Goal: Transaction & Acquisition: Obtain resource

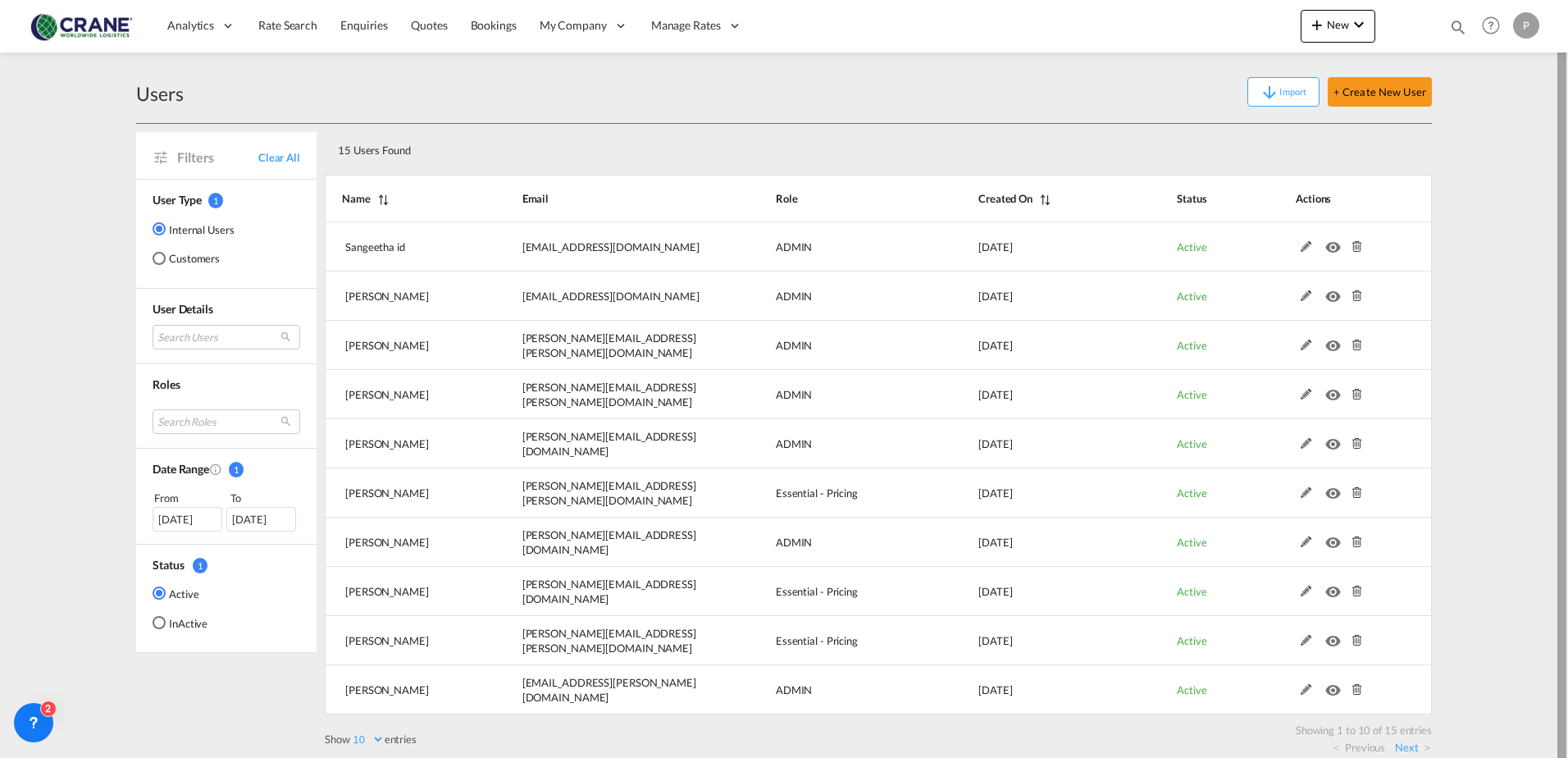
scroll to position [14, 0]
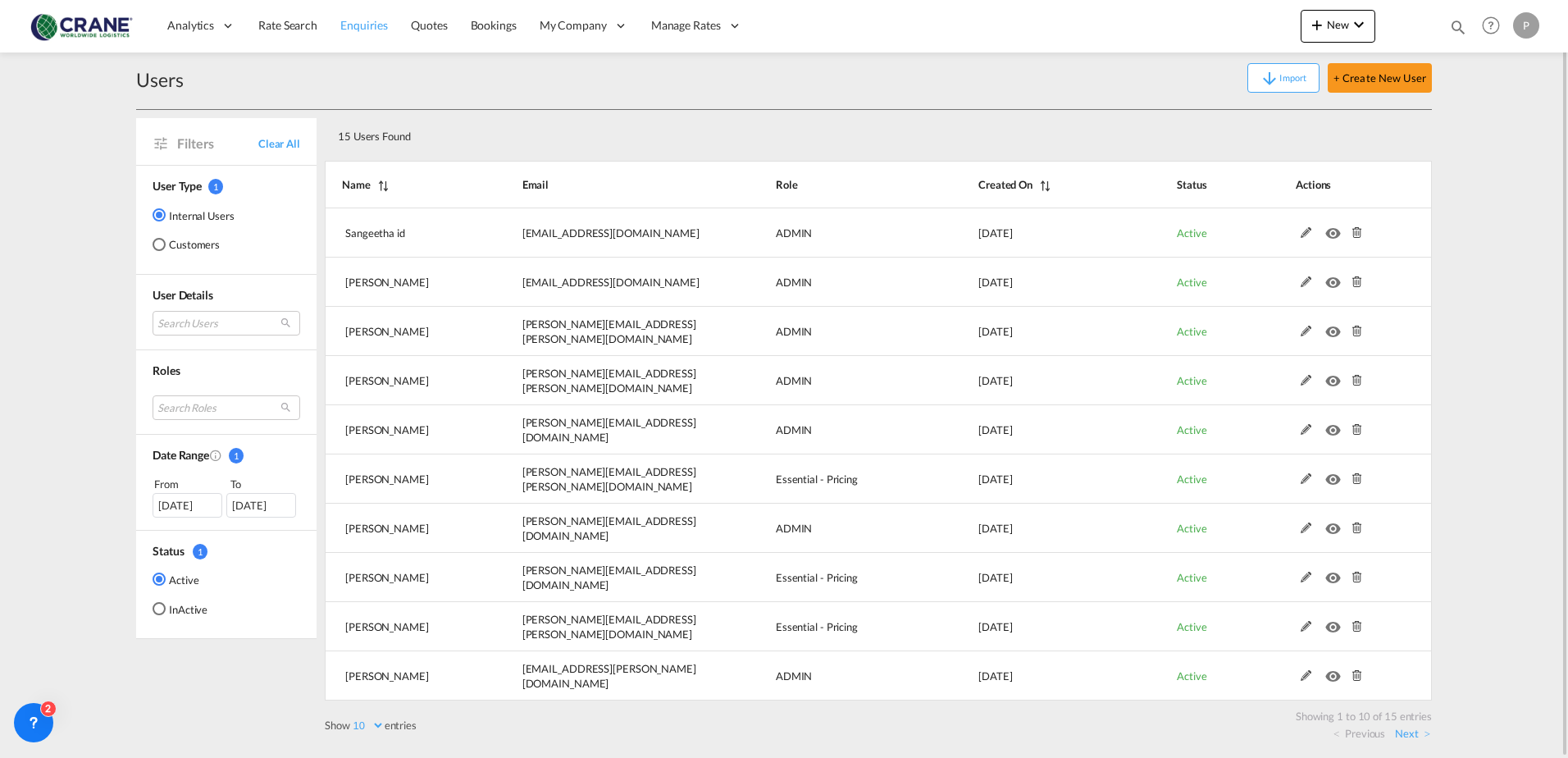
click at [353, 26] on span "Enquiries" at bounding box center [364, 25] width 47 height 14
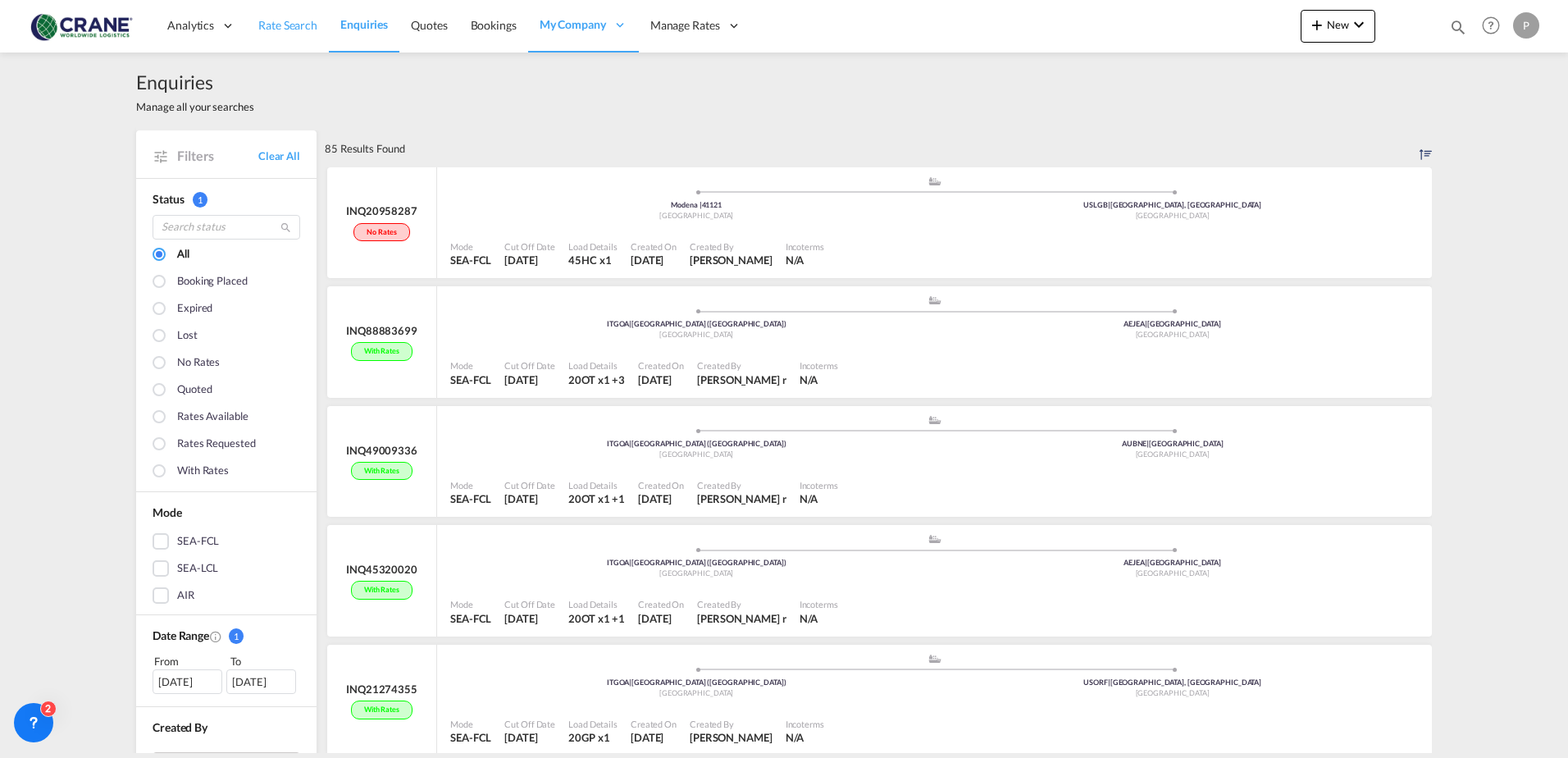
click at [274, 26] on span "Rate Search" at bounding box center [288, 25] width 59 height 14
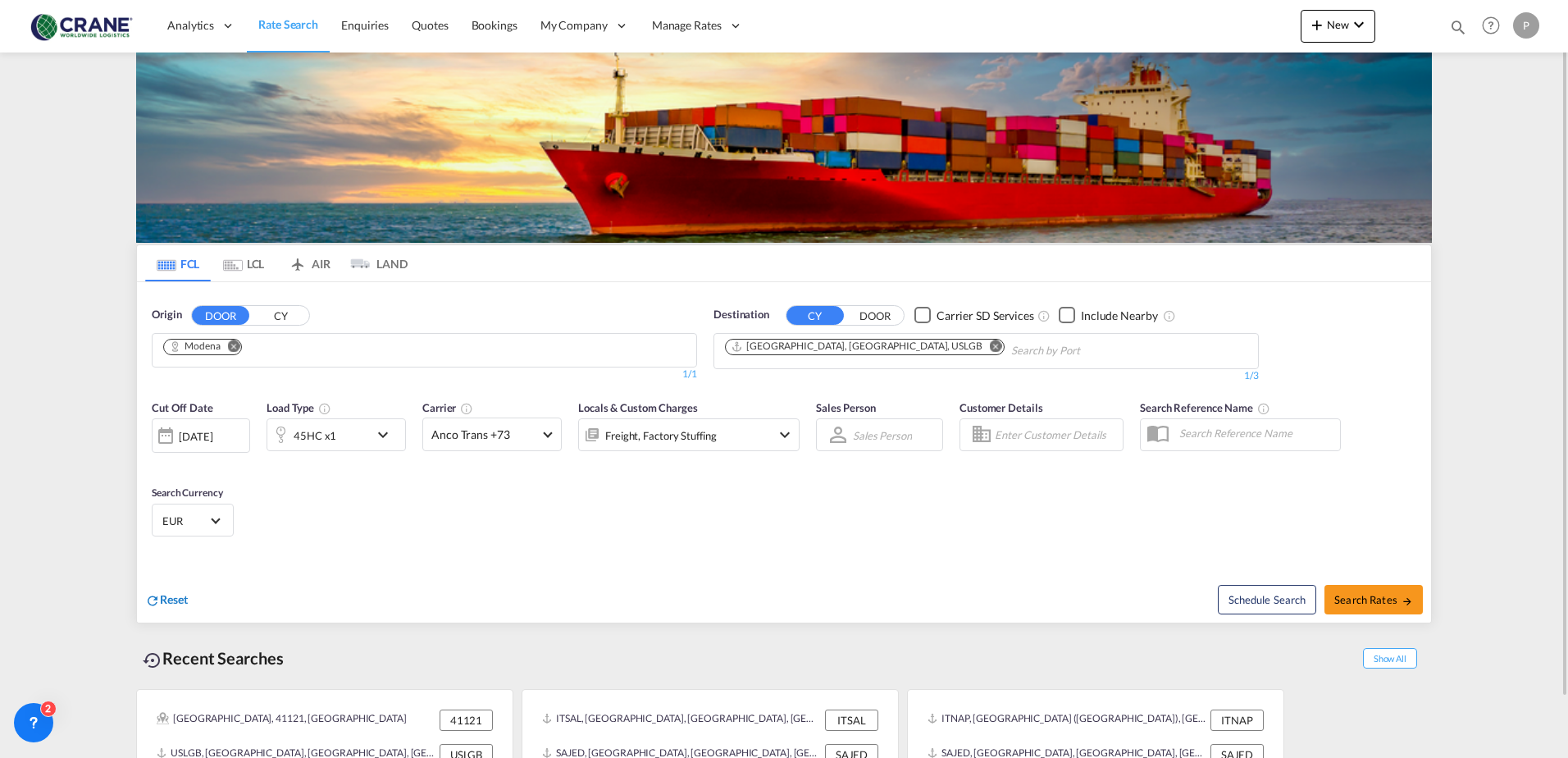
click at [168, 602] on span "Reset" at bounding box center [173, 599] width 27 height 14
click at [243, 352] on input "Chips input." at bounding box center [241, 351] width 156 height 26
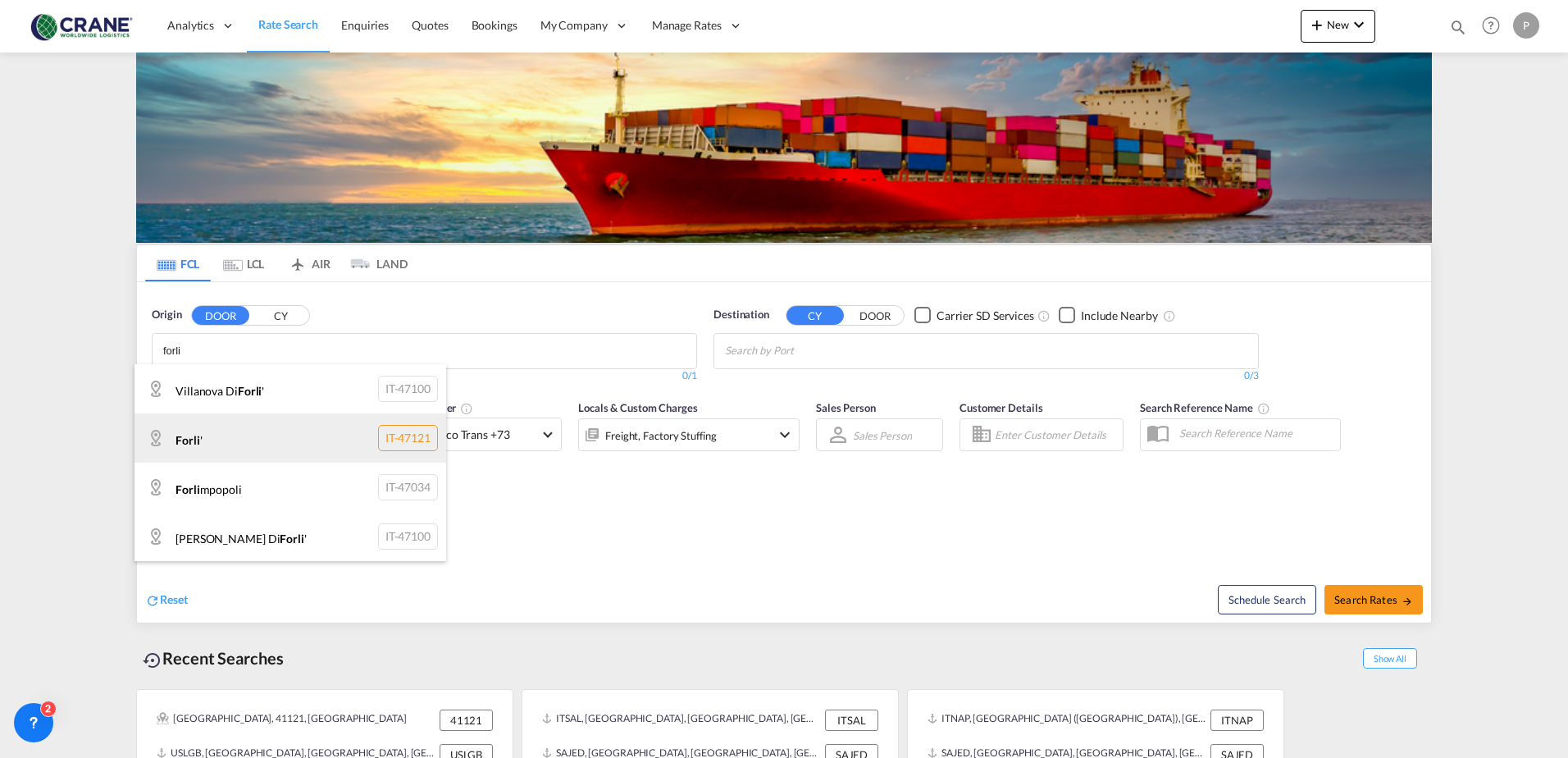
type input "forli"
click at [240, 438] on div "Forli ' IT-47121" at bounding box center [290, 438] width 311 height 49
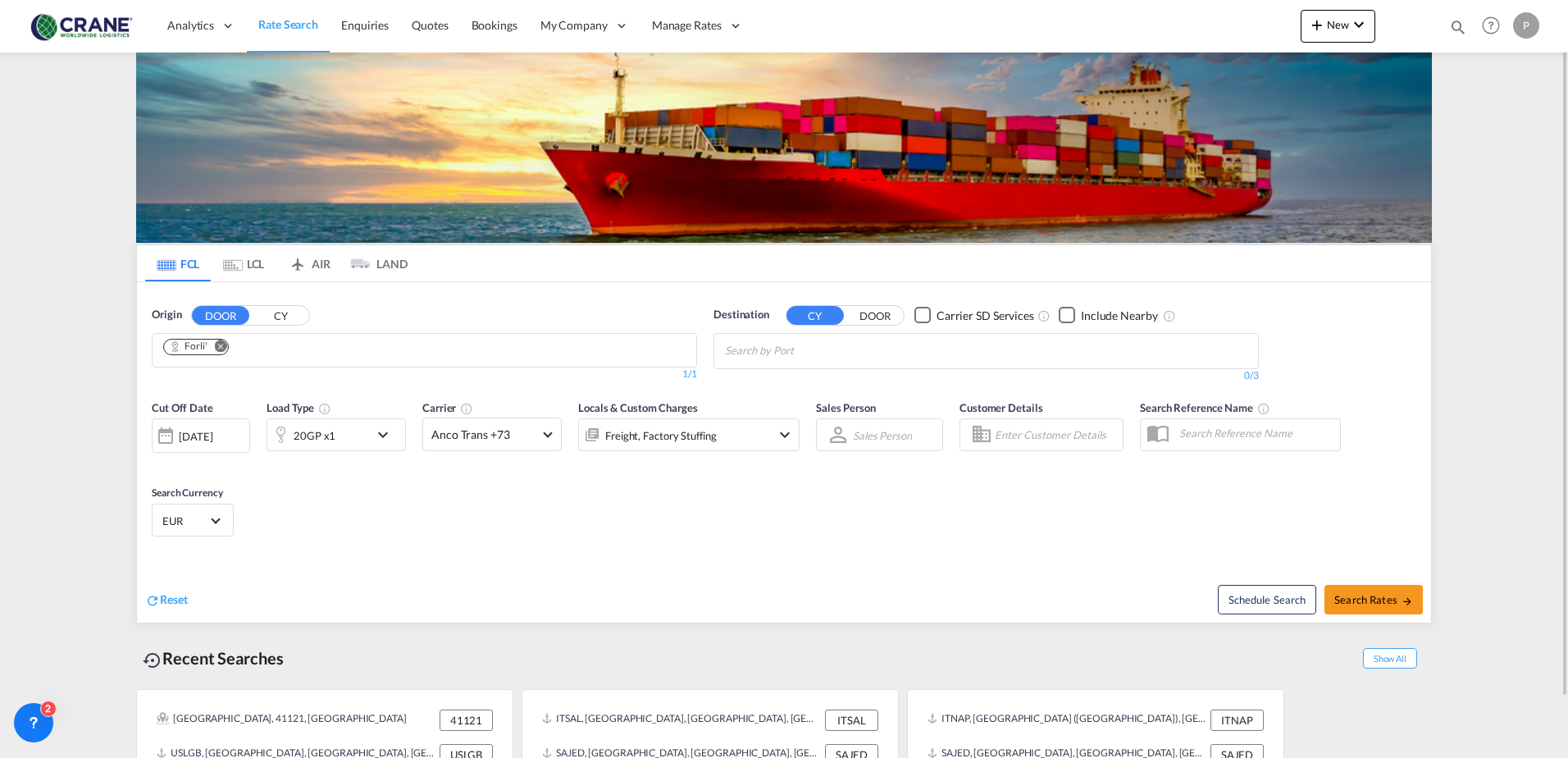
click at [831, 347] on input "Chips input." at bounding box center [802, 351] width 156 height 26
type input "jeddah"
click at [824, 379] on div "Jeddah [GEOGRAPHIC_DATA] SAJED" at bounding box center [852, 389] width 311 height 49
click at [385, 432] on md-icon "icon-chevron-down" at bounding box center [386, 434] width 27 height 20
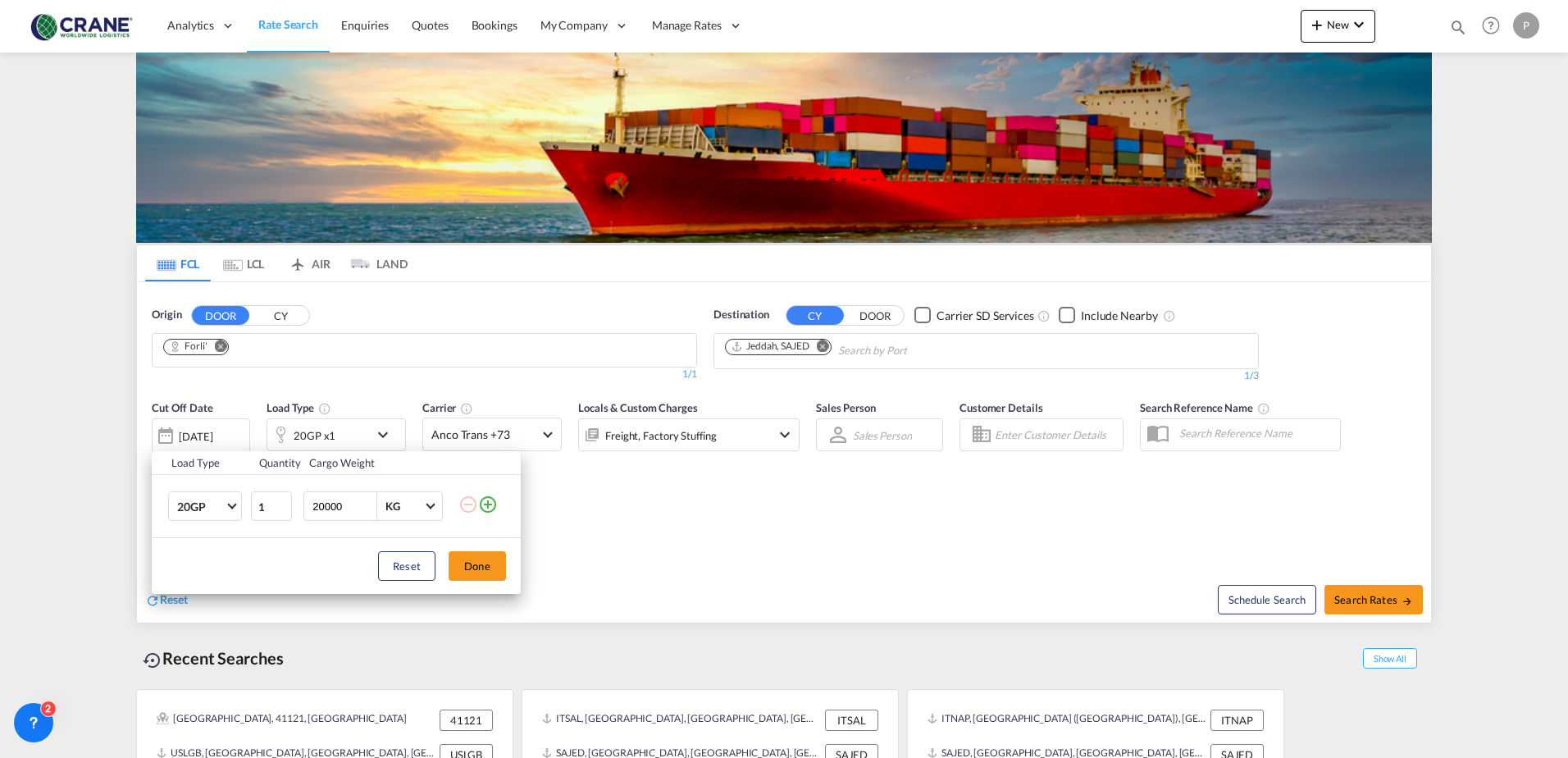
click at [493, 502] on md-icon "icon-plus-circle-outline" at bounding box center [487, 504] width 20 height 20
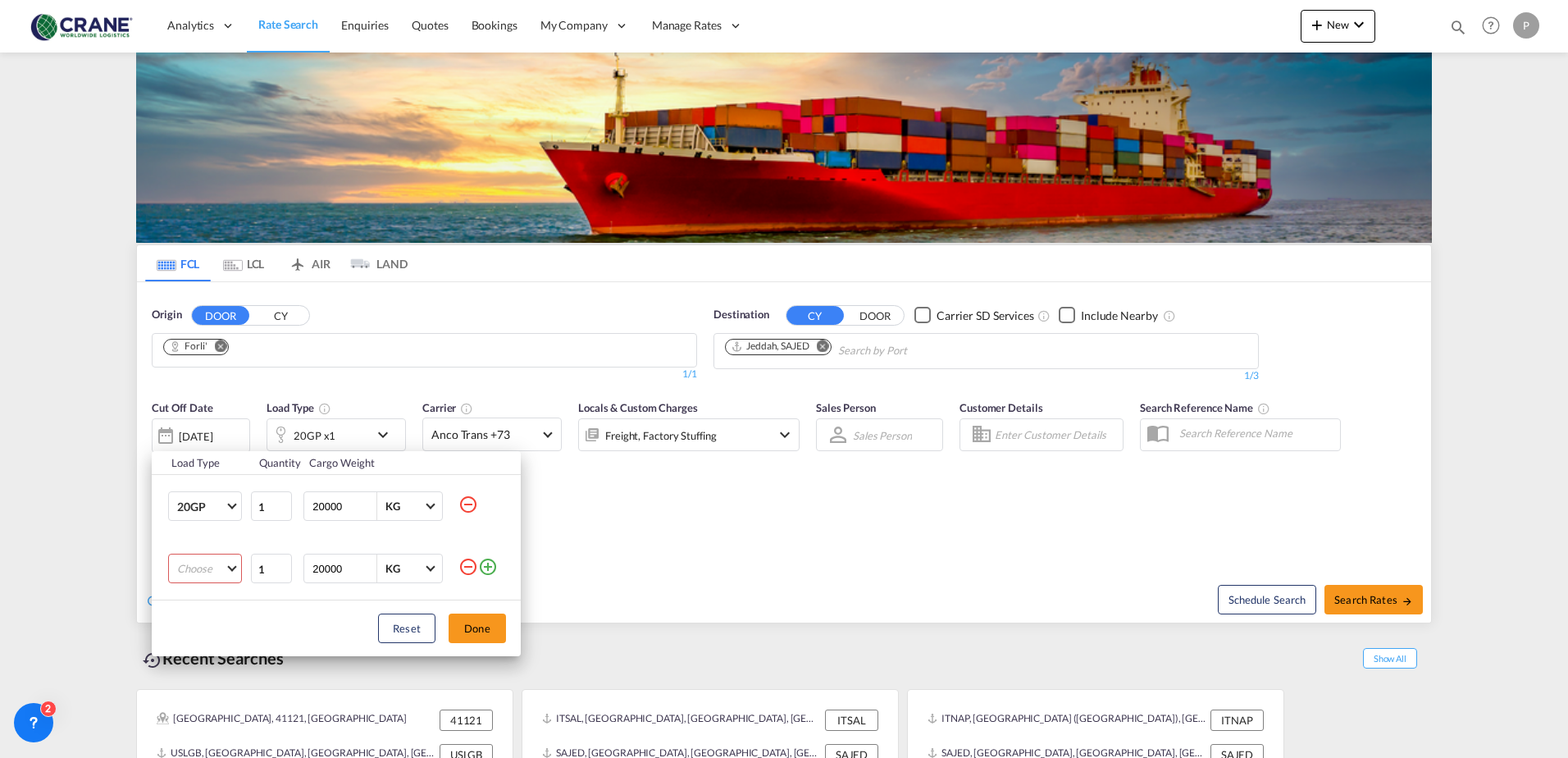
click at [231, 564] on md-select "Choose 20GP 40GP 40HC 45HC 20RE 40RE 40HR 20OT 40OT 20FR 40FR 40NR 20NR 45S 20T…" at bounding box center [205, 568] width 74 height 29
click at [213, 608] on md-option "40GP" at bounding box center [220, 600] width 112 height 40
click at [466, 634] on button "Done" at bounding box center [477, 627] width 58 height 29
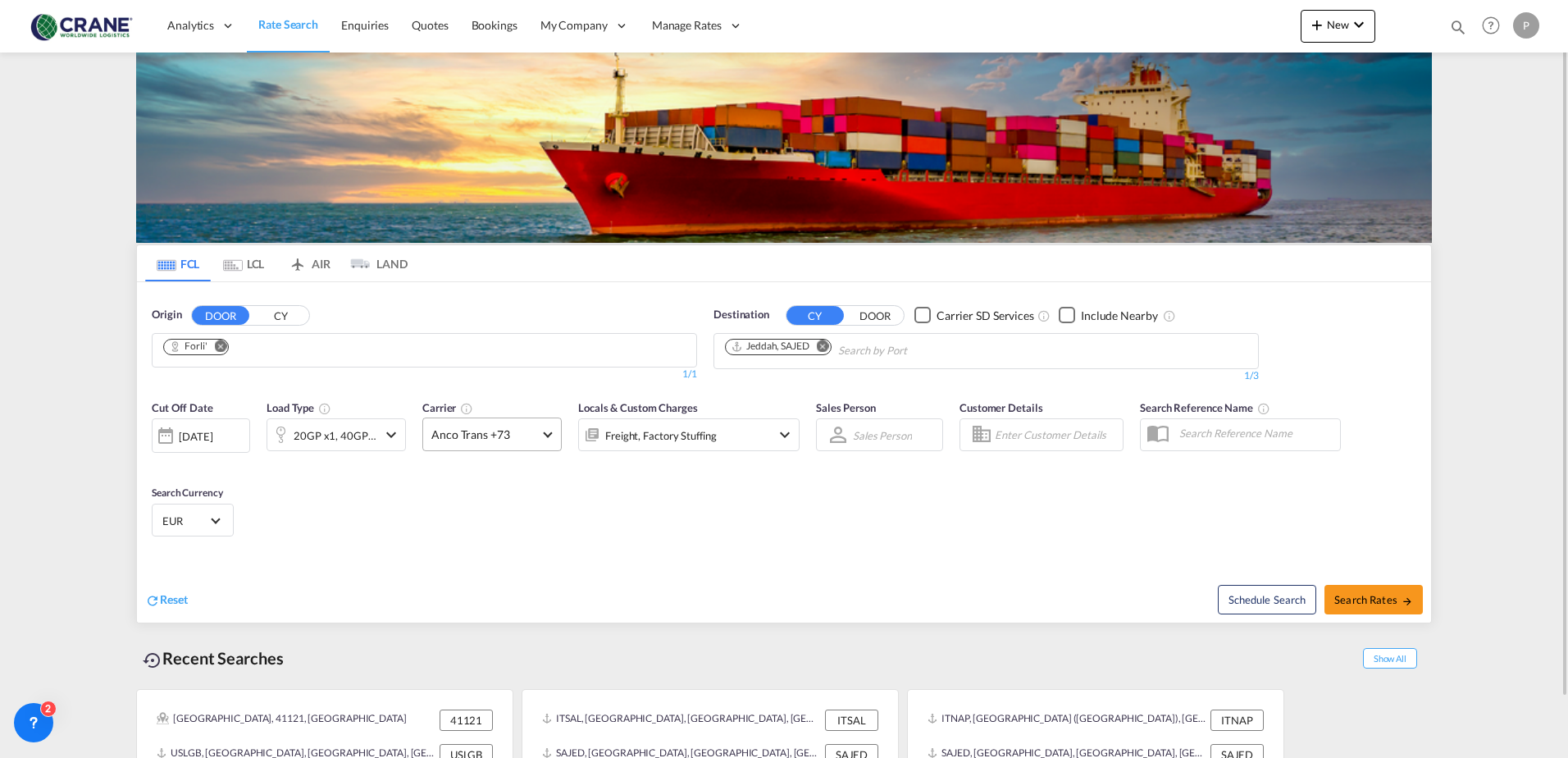
click at [528, 440] on span "Anco Trans +73" at bounding box center [484, 434] width 107 height 16
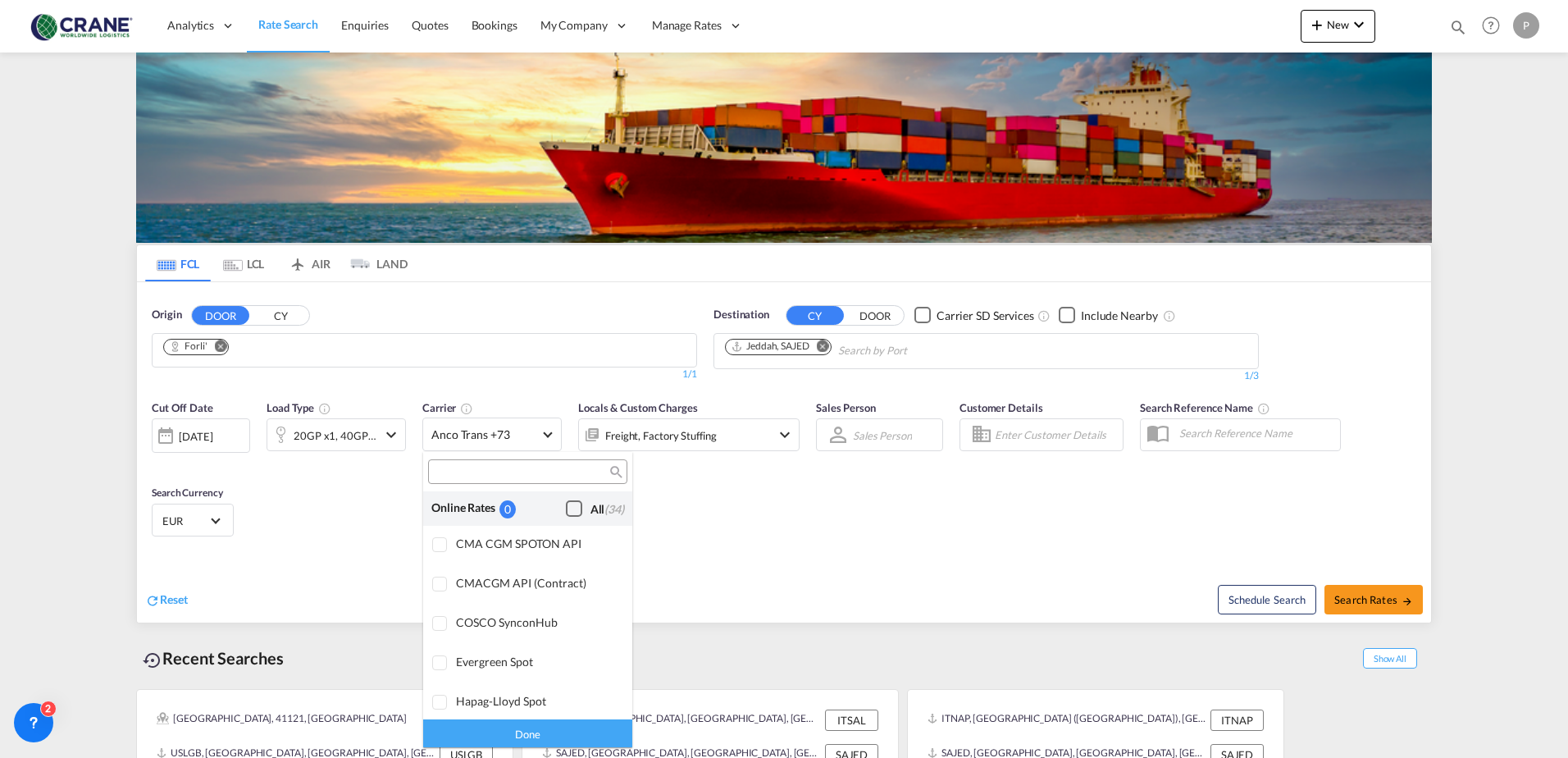
drag, startPoint x: 559, startPoint y: 505, endPoint x: 682, endPoint y: 504, distance: 123.0
click at [566, 506] on div "Checkbox No Ink" at bounding box center [573, 508] width 16 height 16
click at [840, 518] on md-backdrop at bounding box center [784, 379] width 1568 height 758
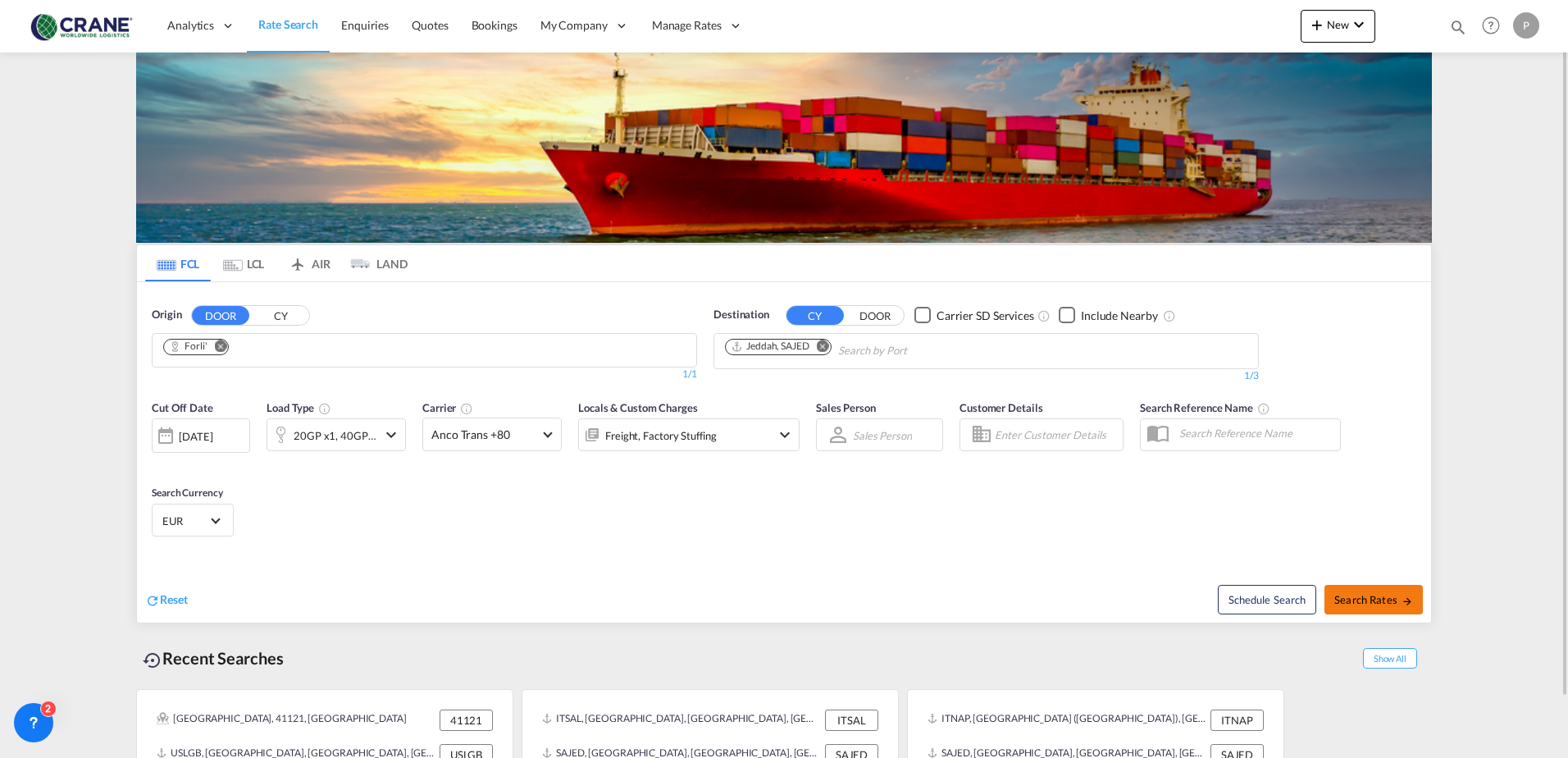
click at [1364, 588] on button "Search Rates" at bounding box center [1374, 599] width 98 height 29
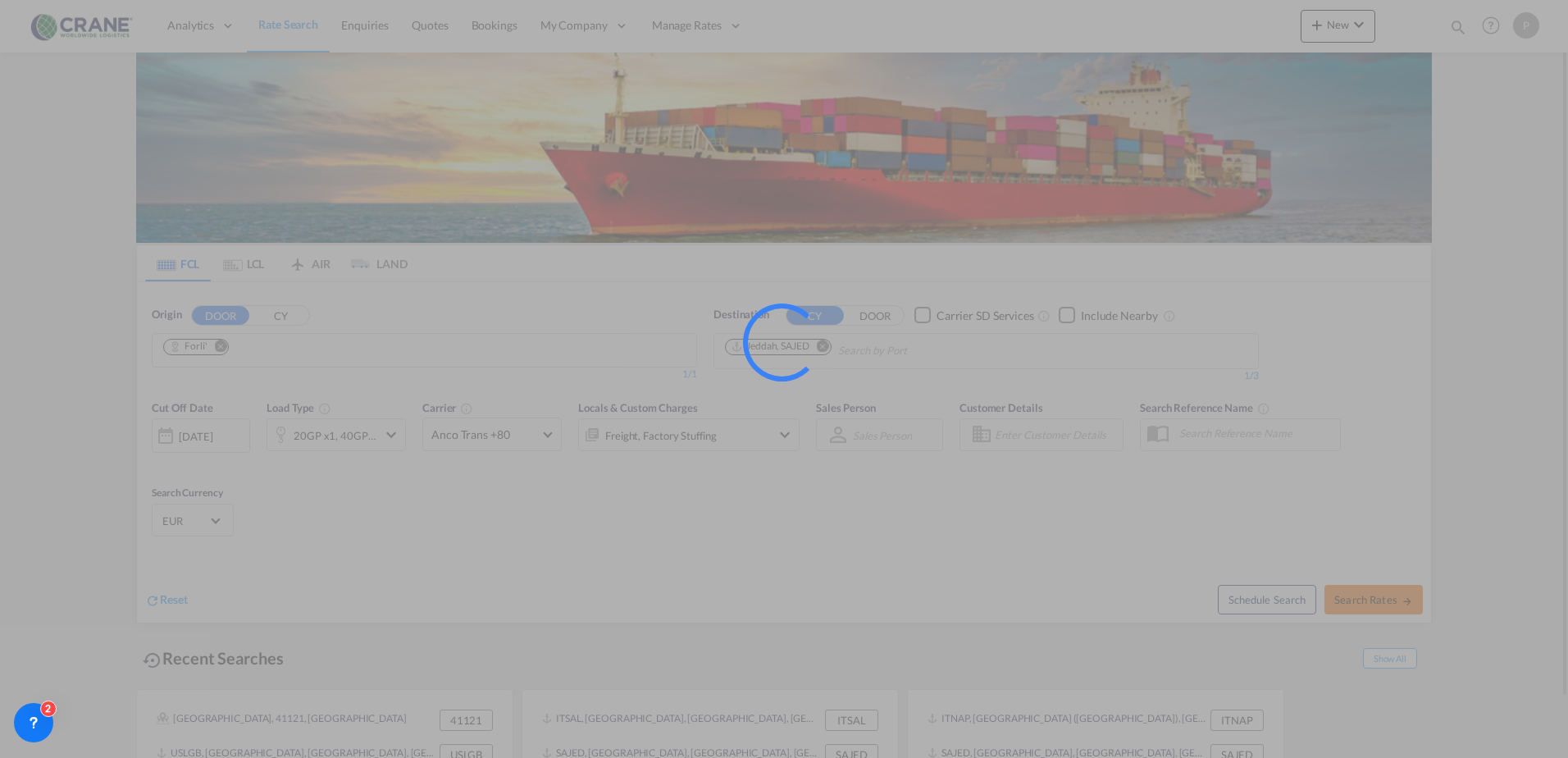
type input "Forli' to SAJED / [DATE]"
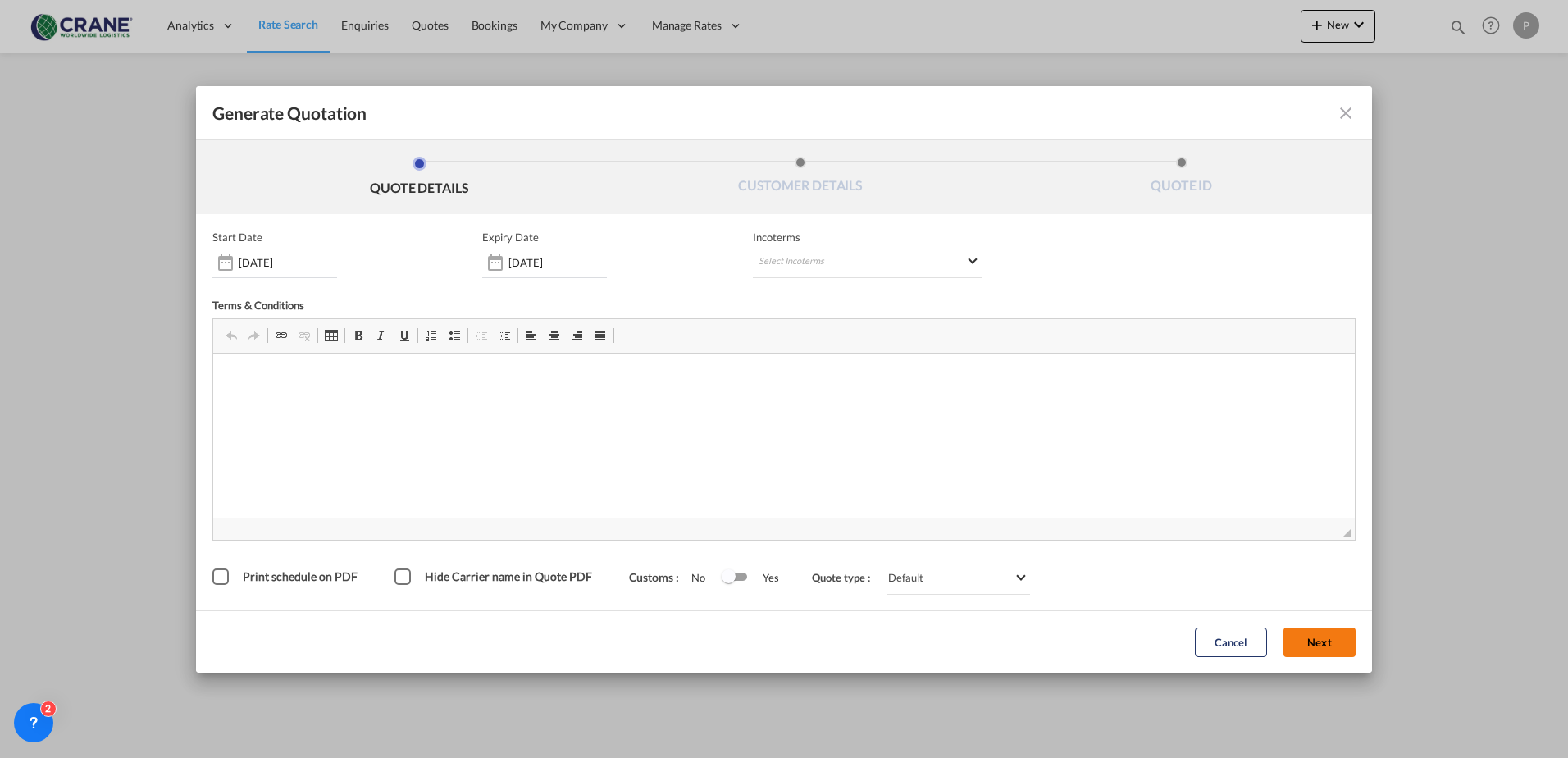
click at [1303, 637] on button "Next" at bounding box center [1320, 642] width 72 height 29
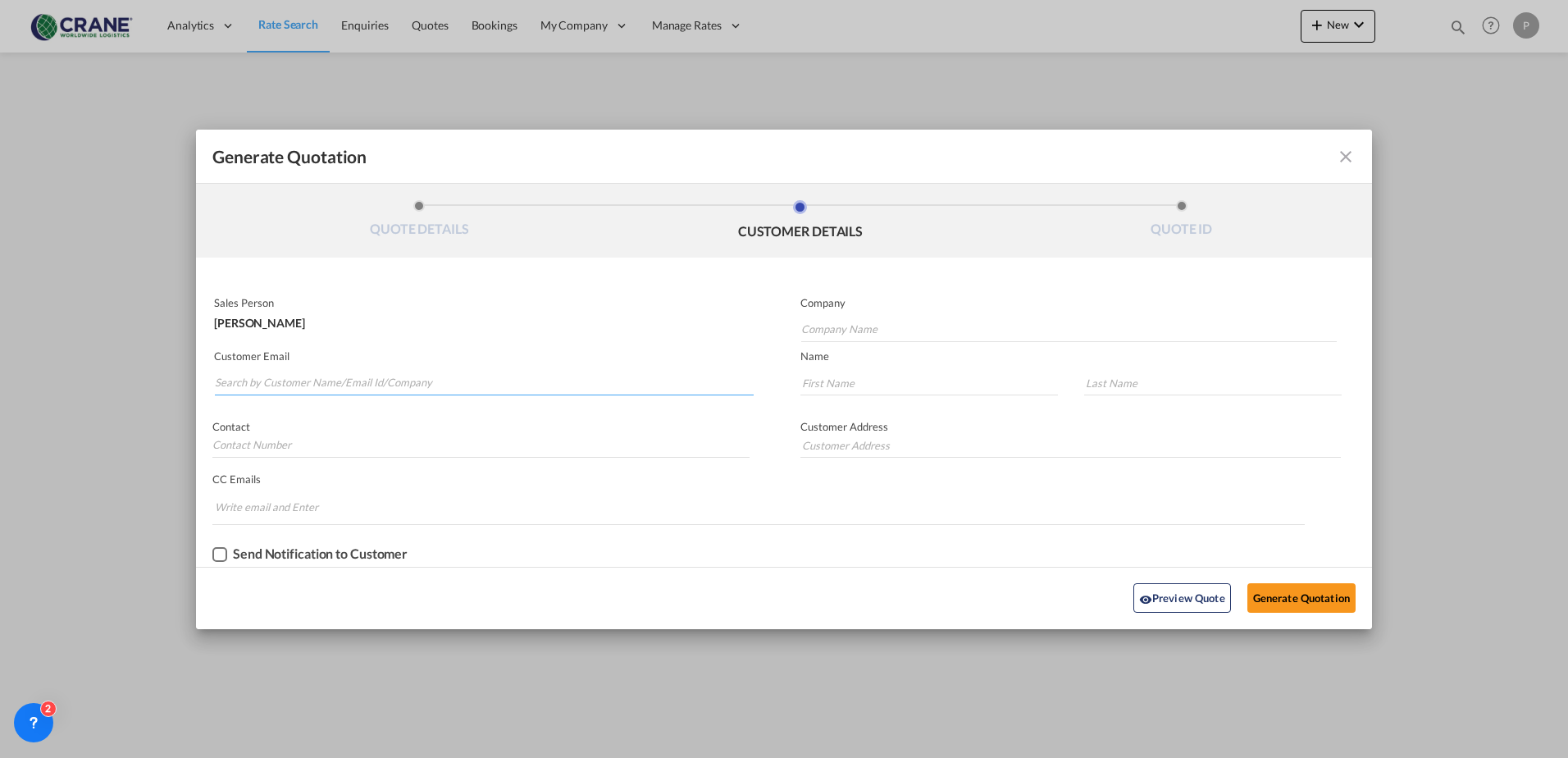
click at [303, 379] on input "Search by Customer Name/Email Id/Company" at bounding box center [484, 383] width 539 height 25
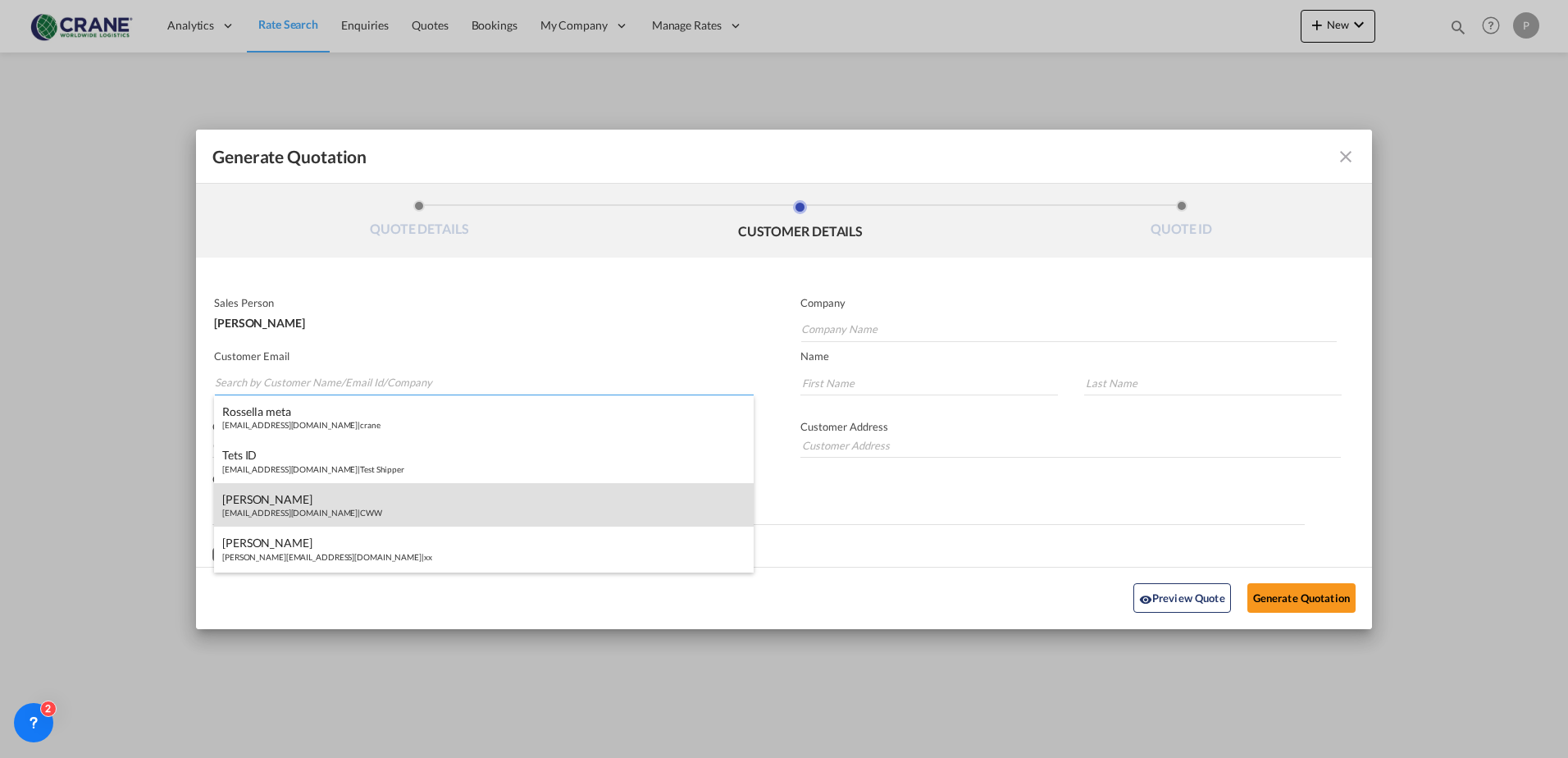
click at [309, 505] on div "[PERSON_NAME] [EMAIL_ADDRESS][DOMAIN_NAME] | CWW" at bounding box center [484, 505] width 539 height 44
type input "CWW"
type input "[EMAIL_ADDRESS][DOMAIN_NAME]"
type input "[PERSON_NAME]"
type input "Camalich"
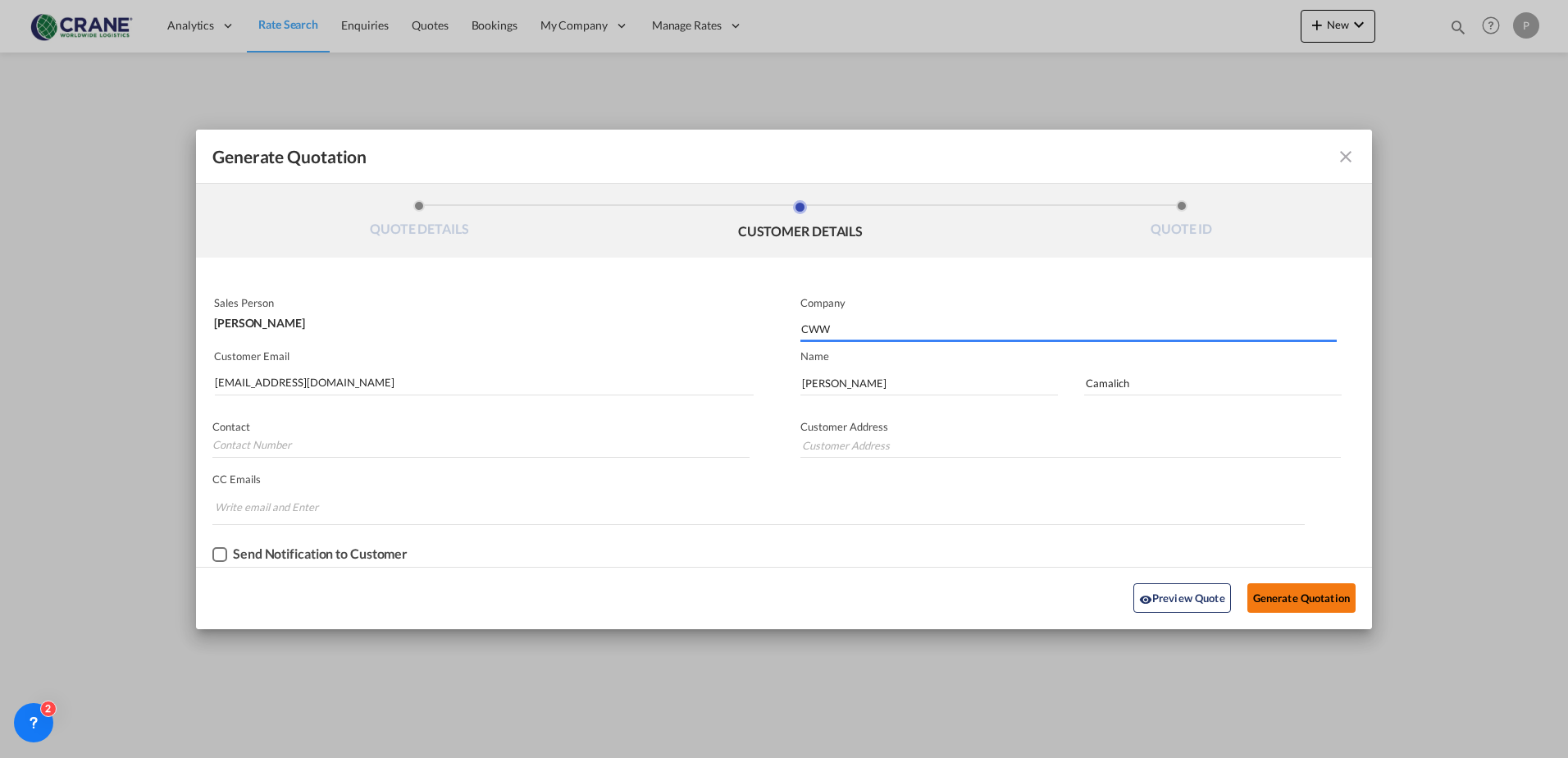
click at [1280, 597] on button "Generate Quotation" at bounding box center [1302, 597] width 108 height 29
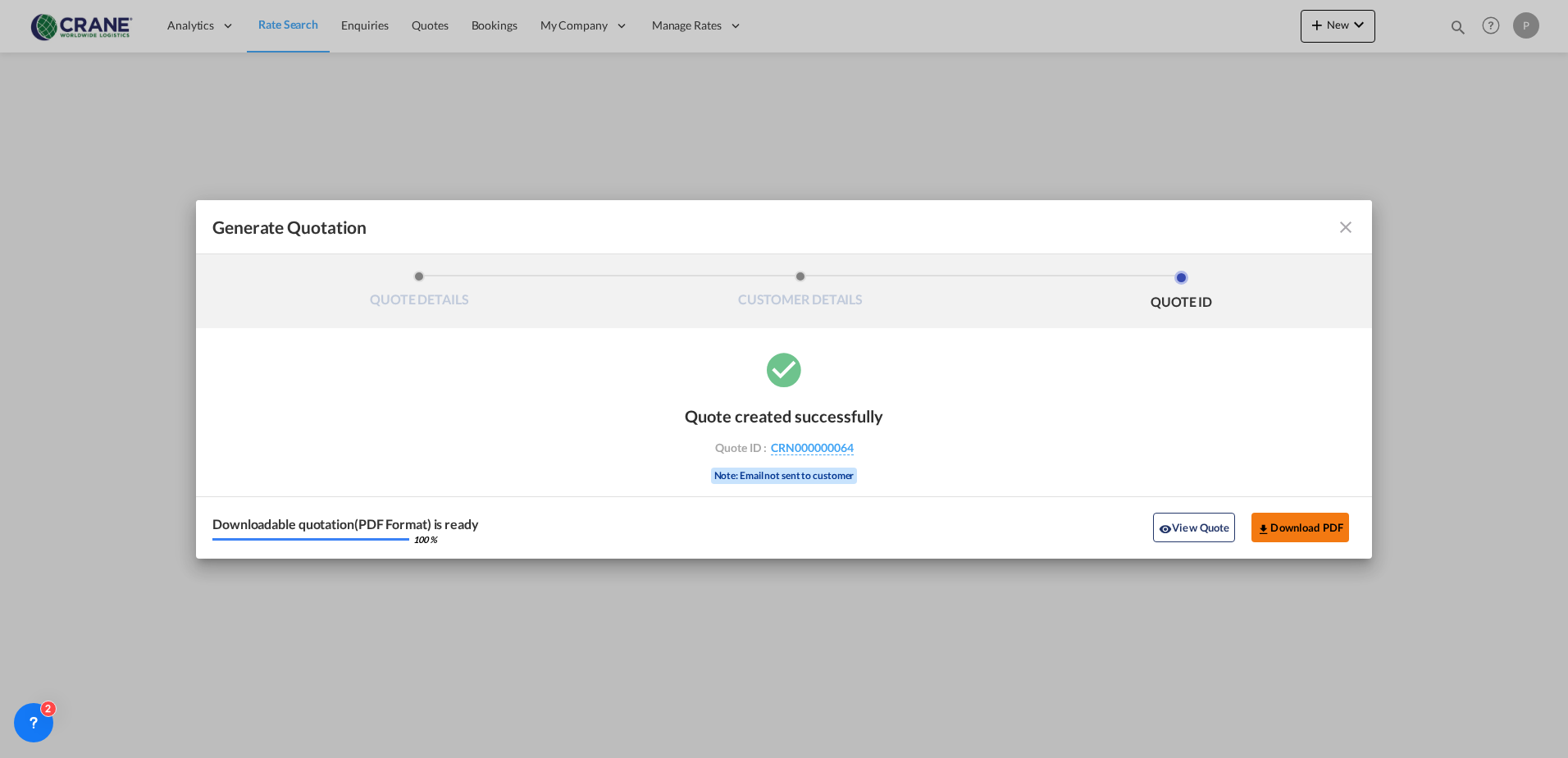
click at [1285, 523] on button "Download PDF" at bounding box center [1300, 527] width 97 height 29
click at [1348, 231] on md-icon "icon-close fg-AAA8AD cursor m-0" at bounding box center [1346, 227] width 20 height 20
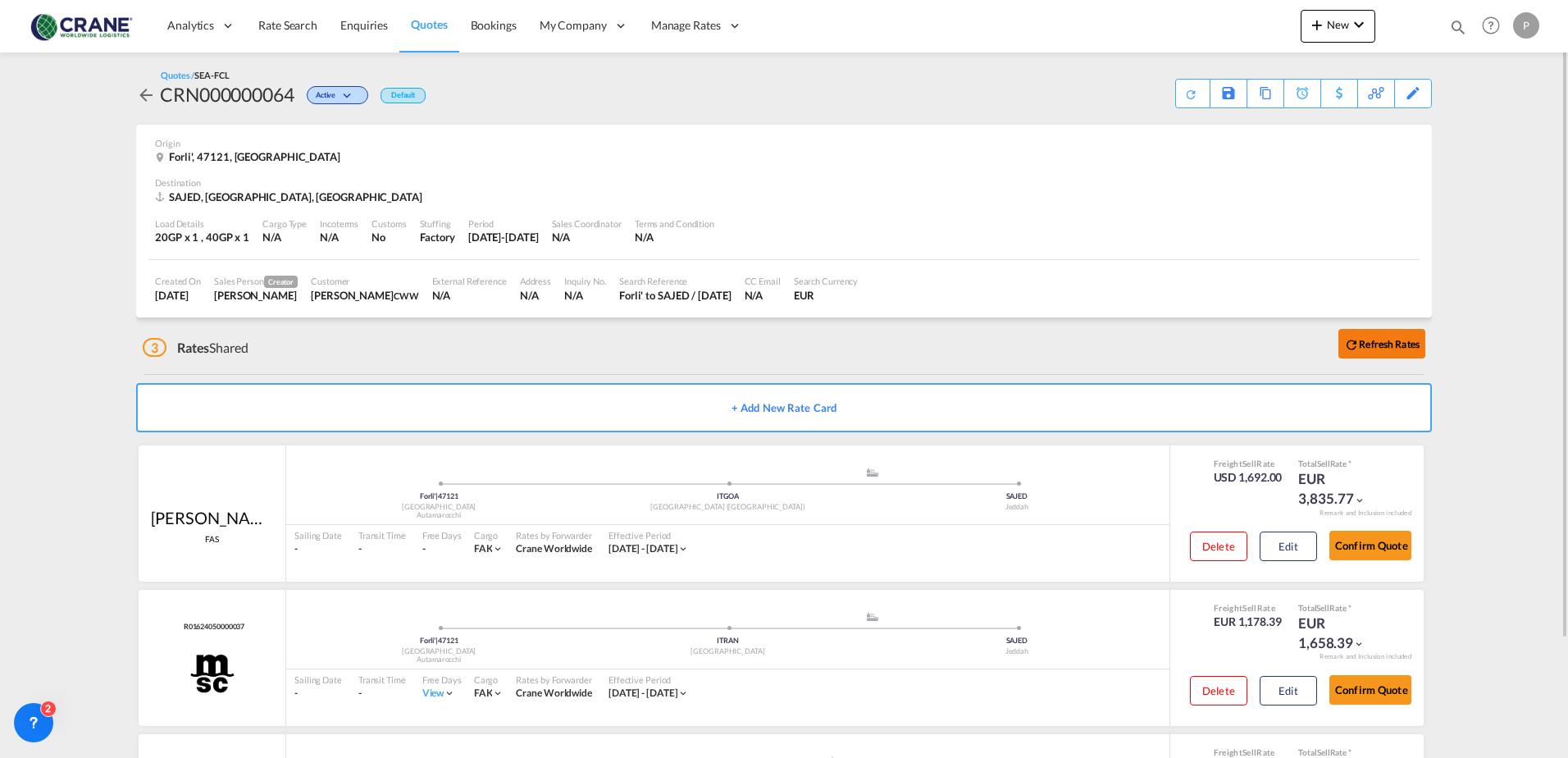
click at [1360, 342] on b "Refresh Rates" at bounding box center [1389, 344] width 61 height 12
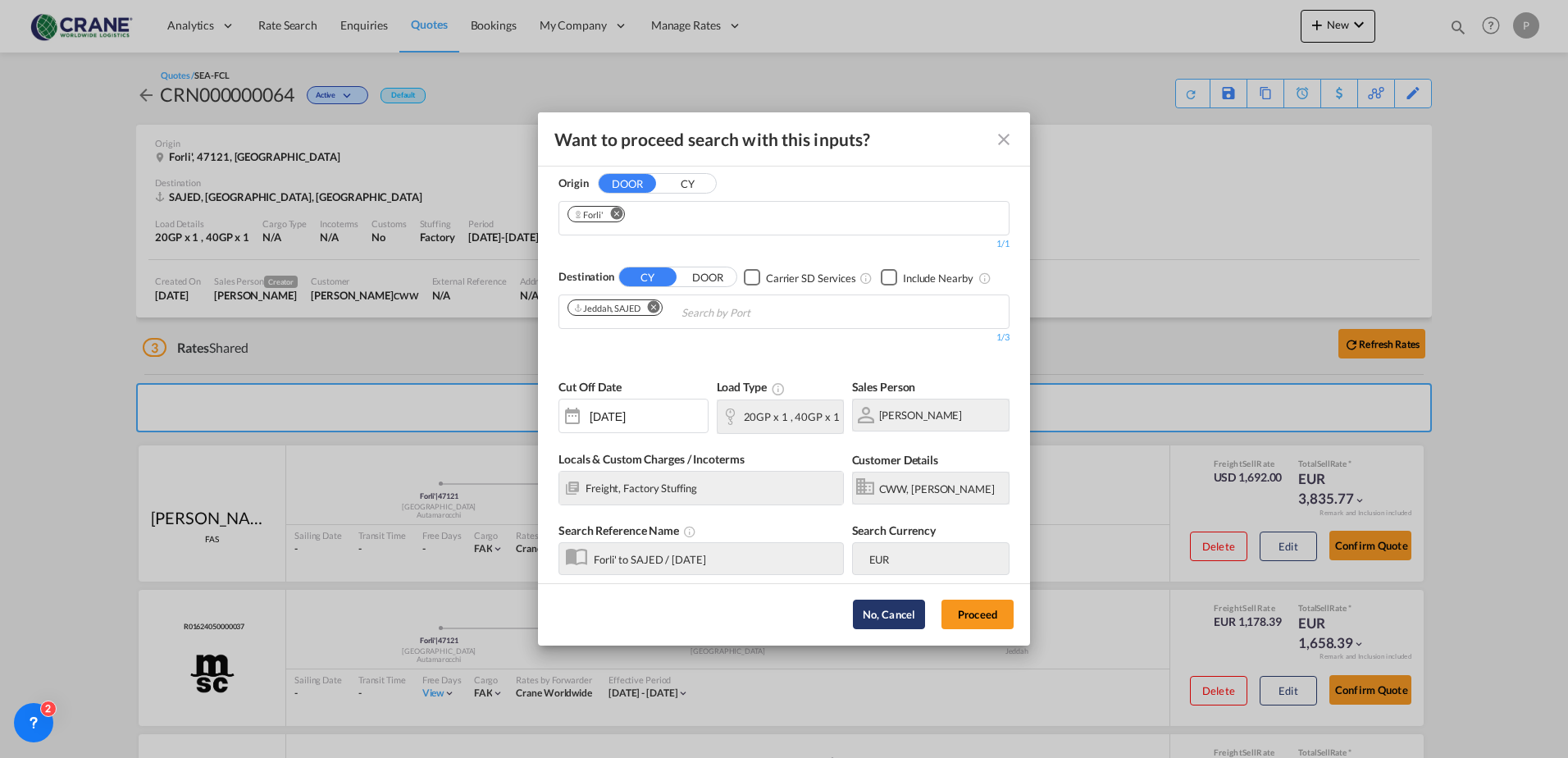
click at [880, 617] on button "No, Cancel" at bounding box center [890, 614] width 72 height 29
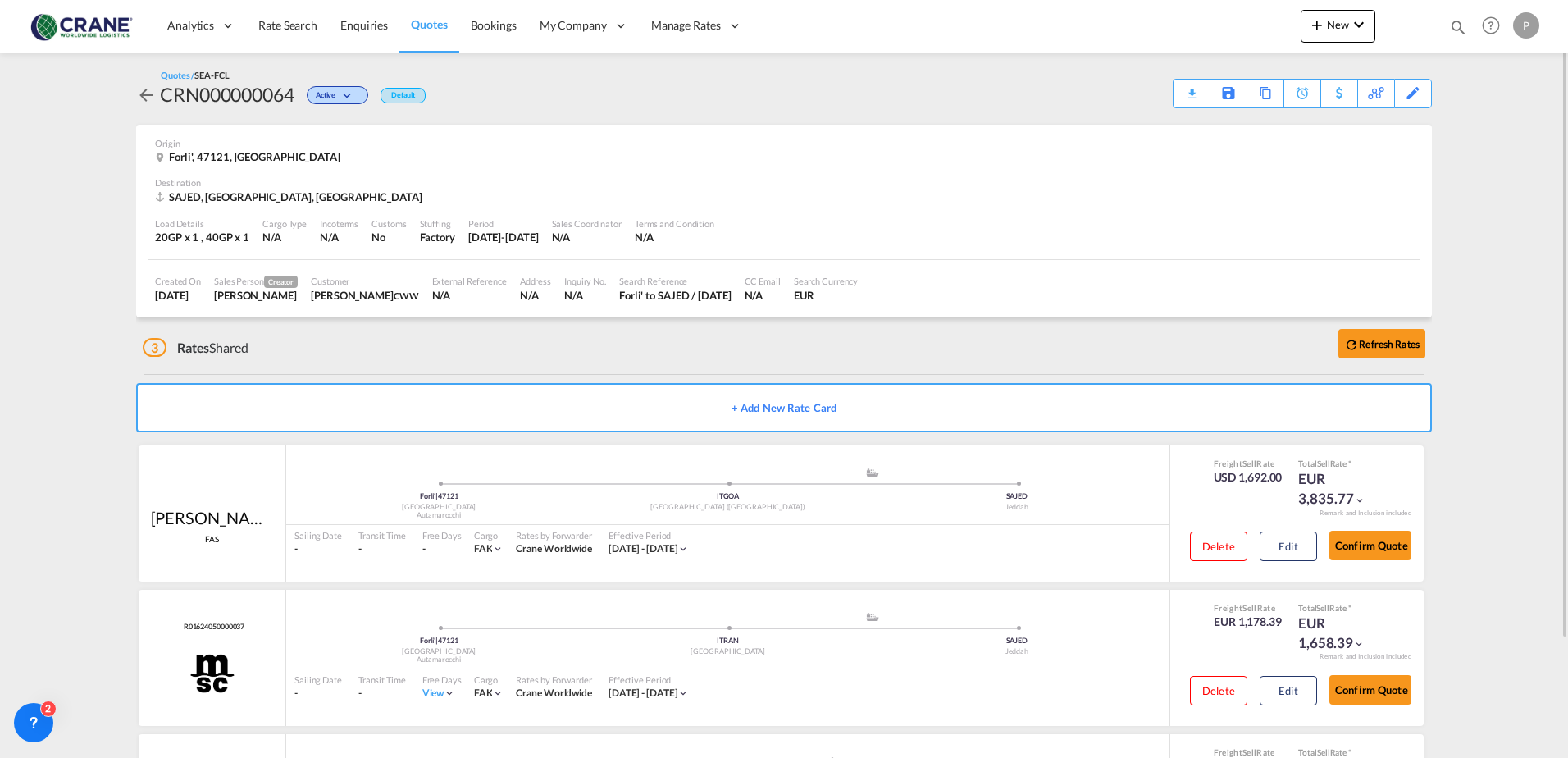
click at [140, 91] on md-icon "icon-arrow-left" at bounding box center [146, 95] width 20 height 20
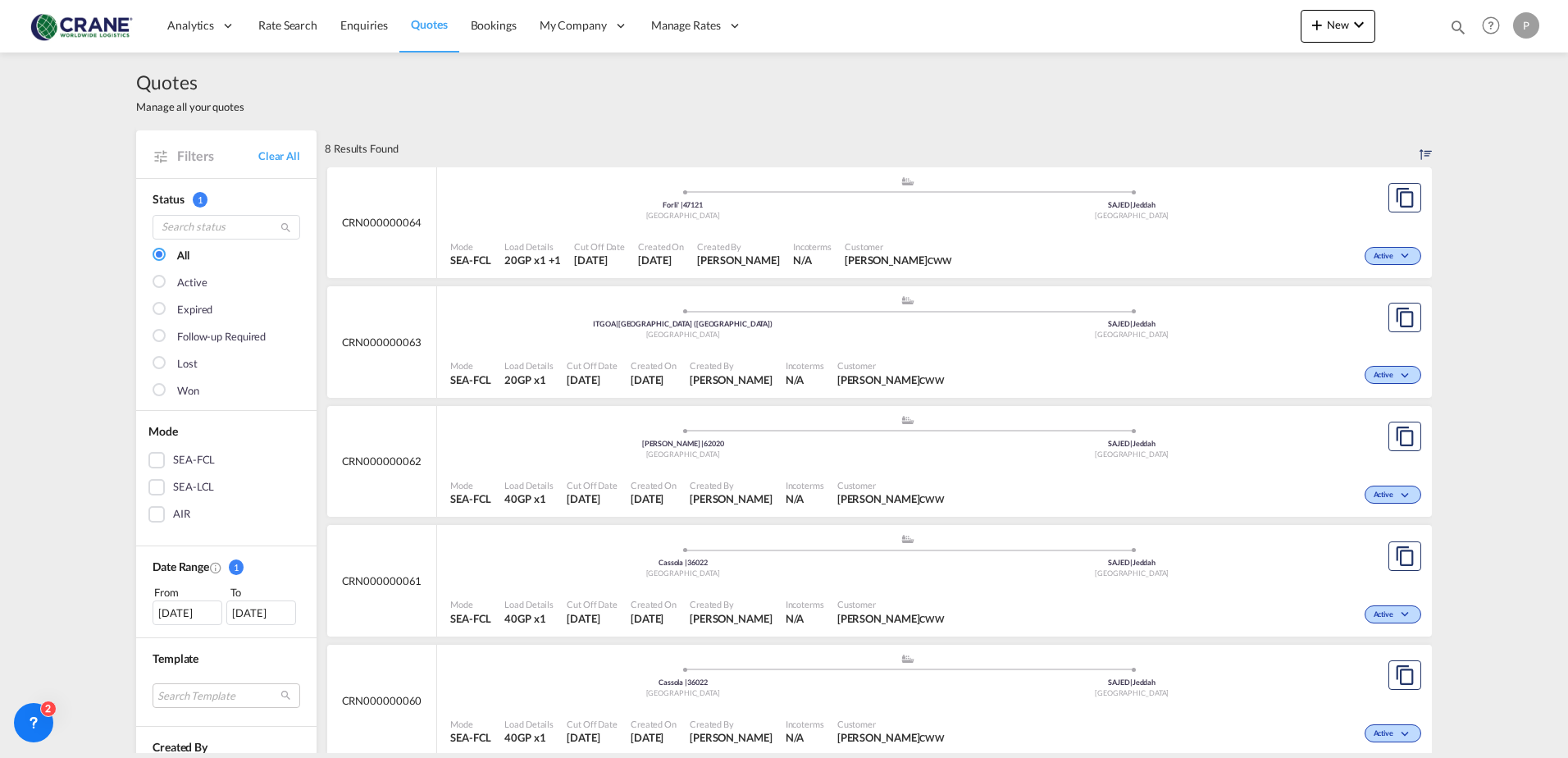
click at [426, 26] on span "Quotes" at bounding box center [429, 24] width 36 height 14
click at [437, 28] on span "Quotes" at bounding box center [429, 24] width 36 height 14
click at [366, 29] on span "Enquiries" at bounding box center [364, 25] width 47 height 14
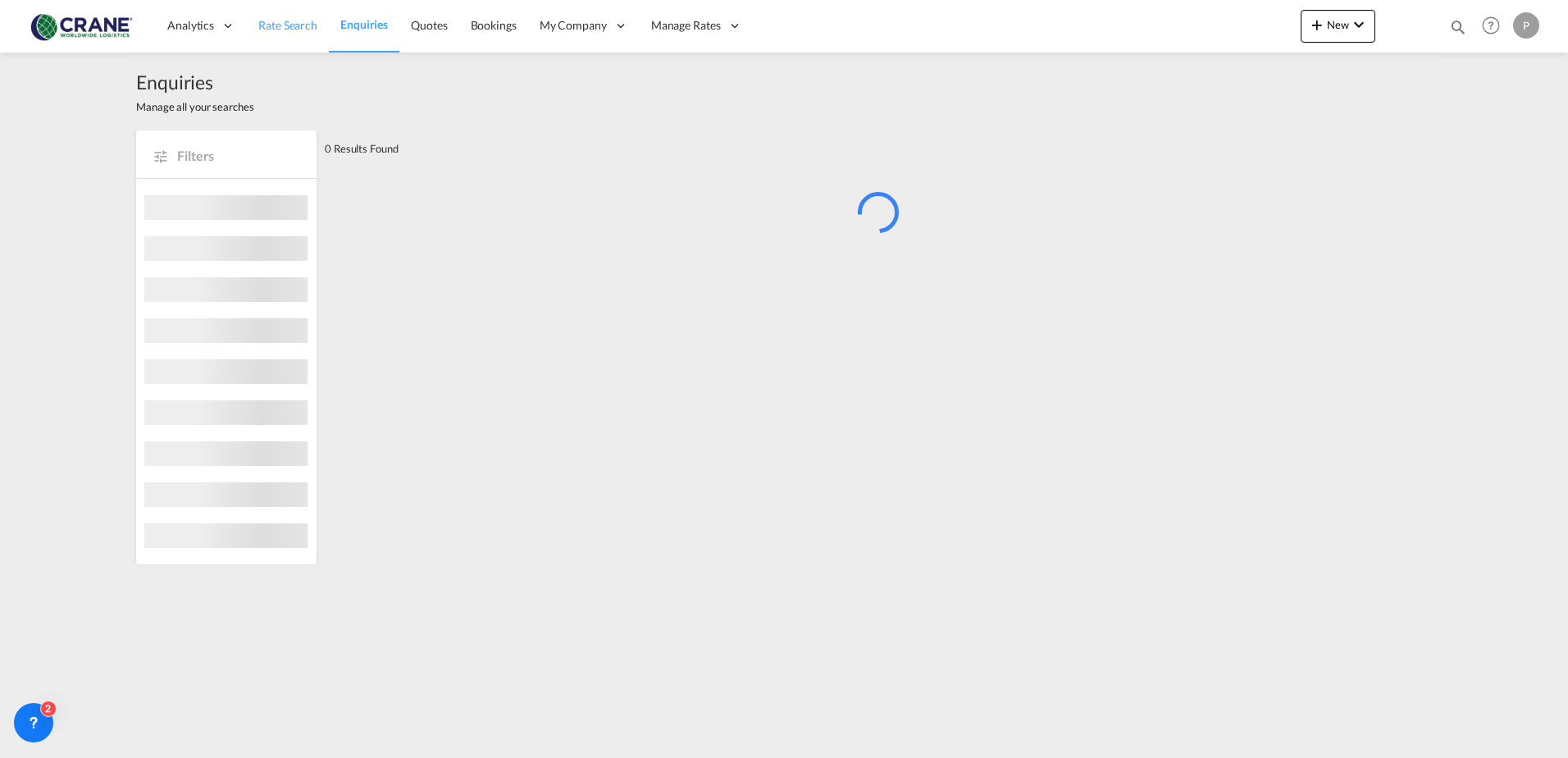
click at [284, 27] on span "Rate Search" at bounding box center [288, 25] width 59 height 14
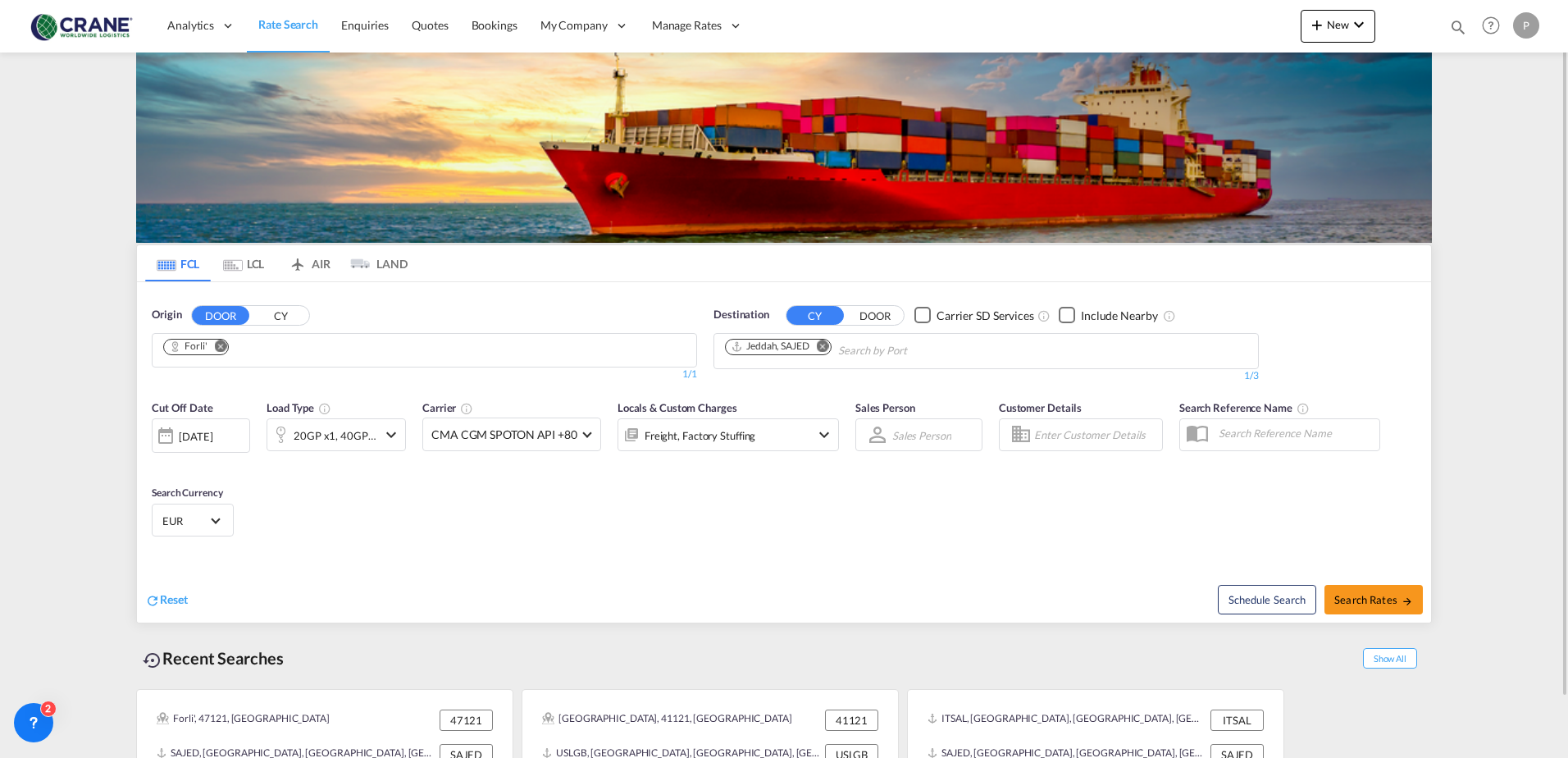
click at [218, 344] on md-icon "Remove" at bounding box center [220, 345] width 12 height 12
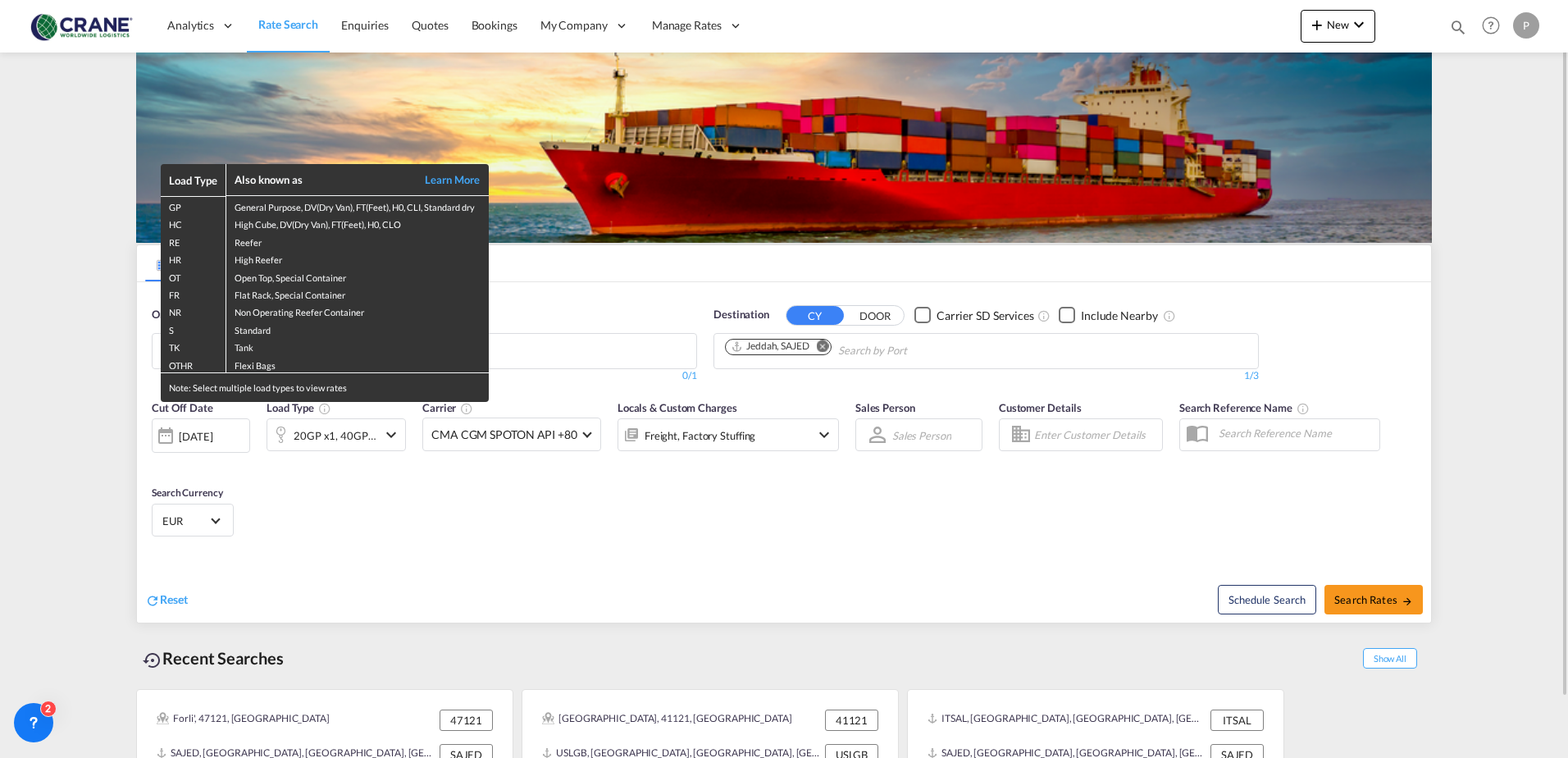
click at [620, 356] on div "Load Type Also known as Learn More GP General Purpose, DV(Dry Van), FT(Feet), H…" at bounding box center [784, 379] width 1568 height 758
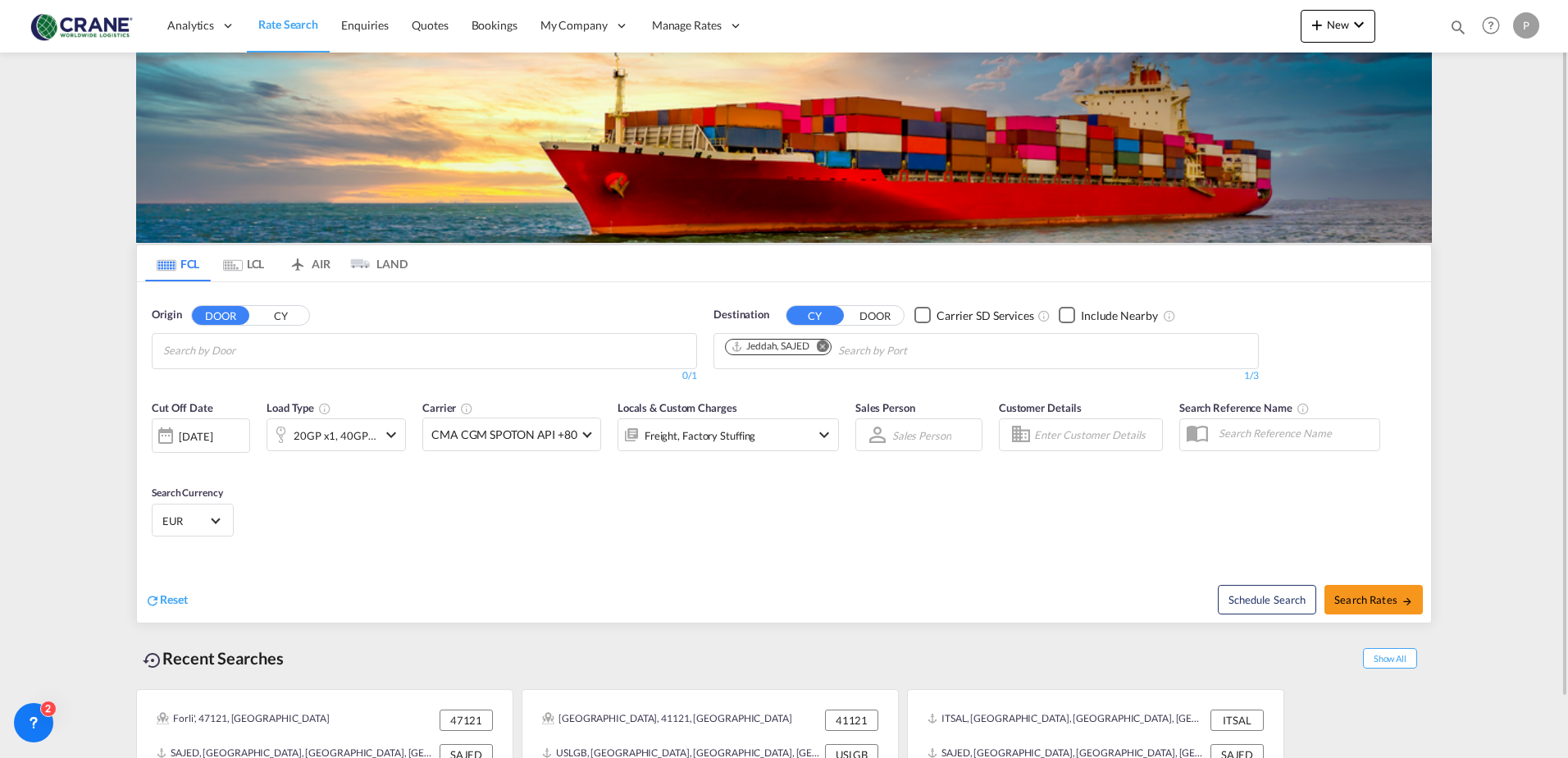
click at [558, 351] on md-chips at bounding box center [424, 351] width 544 height 34
type input "cortenova"
click at [289, 394] on div "Cortenova IT-23813" at bounding box center [290, 389] width 311 height 49
click at [381, 441] on md-icon "icon-chevron-down" at bounding box center [391, 434] width 20 height 20
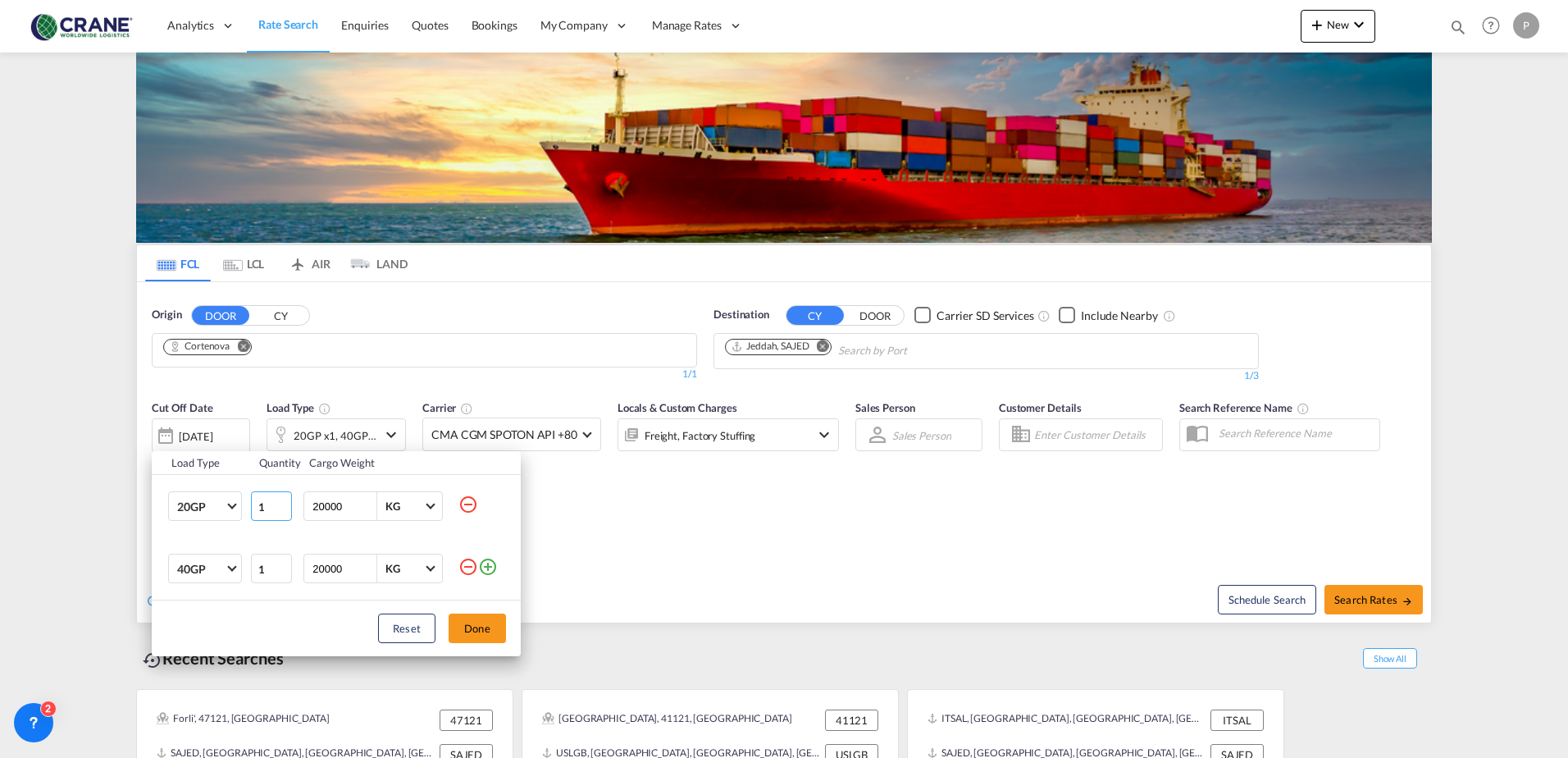
click at [273, 511] on input "1" at bounding box center [271, 505] width 41 height 29
click at [466, 506] on md-icon "icon-minus-circle-outline" at bounding box center [468, 504] width 20 height 20
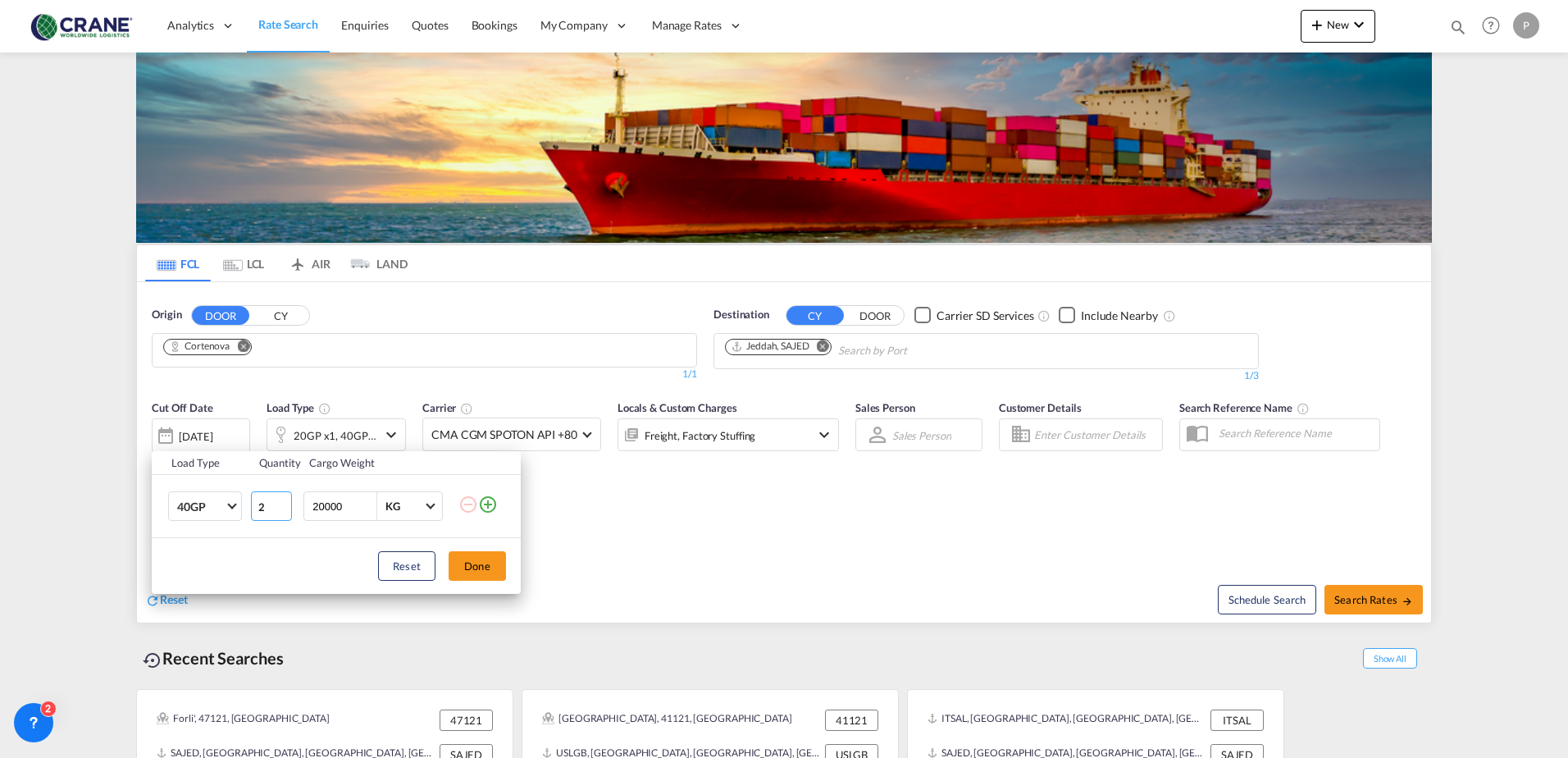
type input "2"
click at [282, 506] on input "2" at bounding box center [271, 505] width 41 height 29
click at [466, 573] on button "Done" at bounding box center [477, 566] width 58 height 29
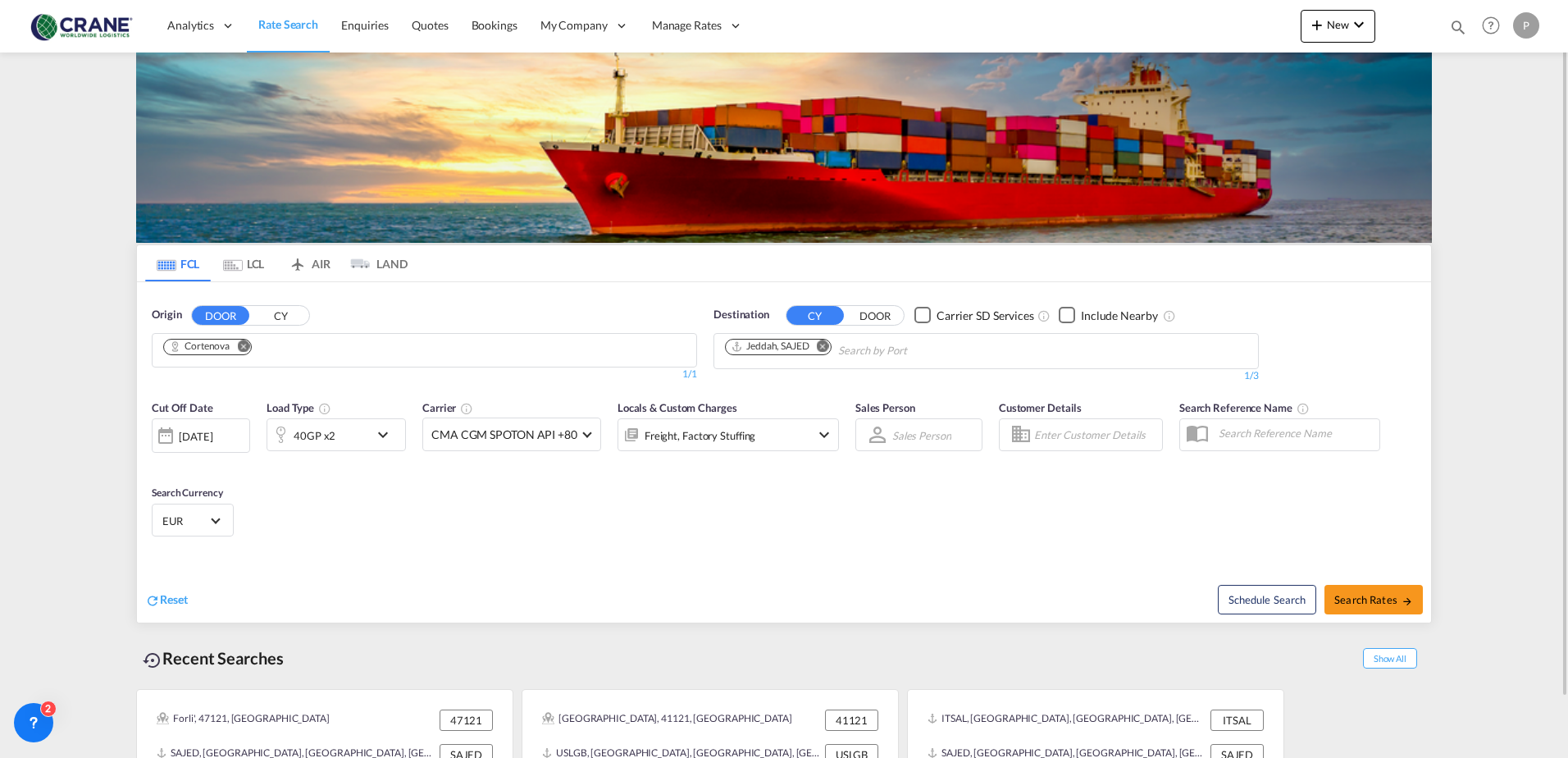
scroll to position [64, 0]
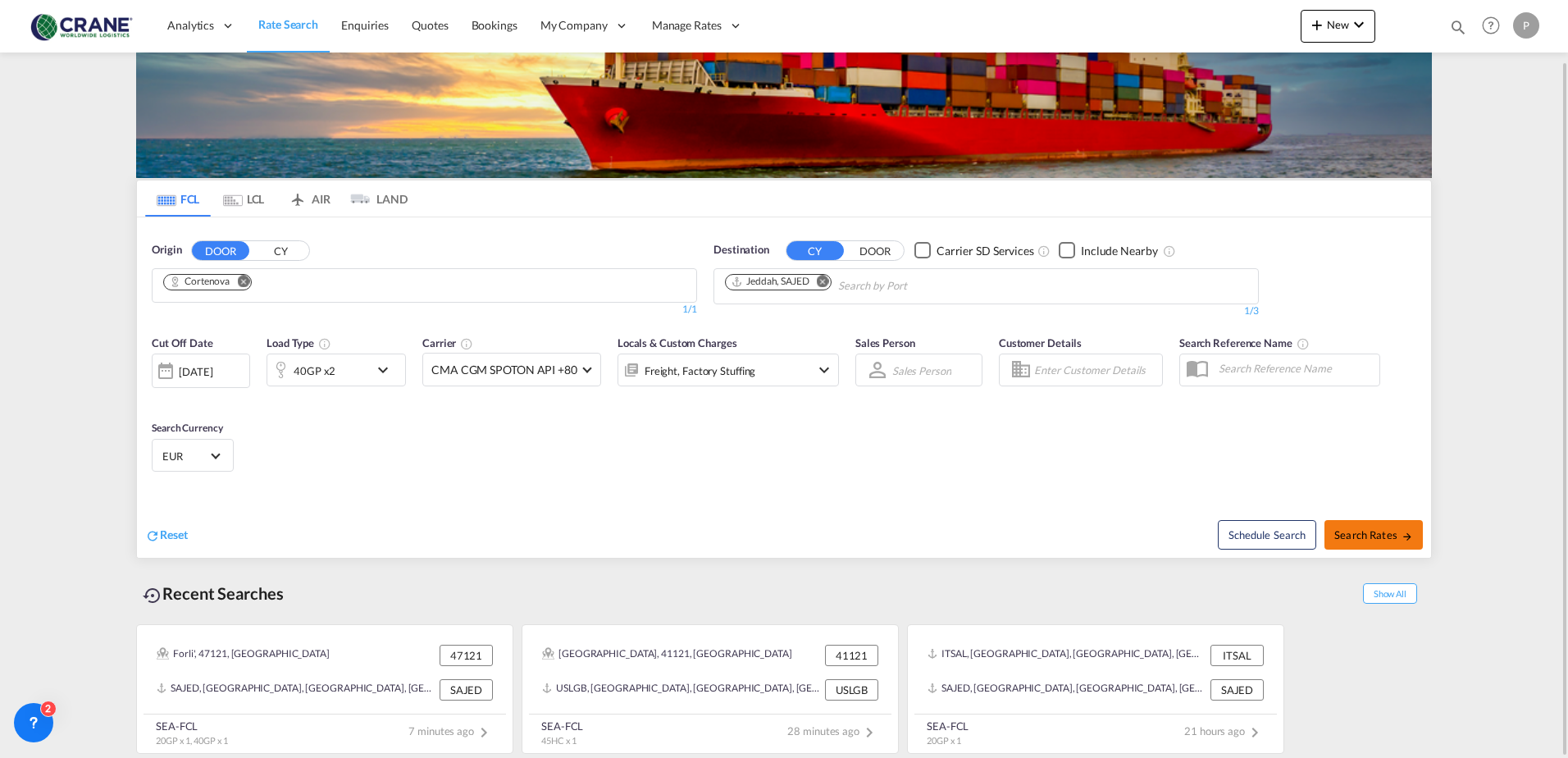
click at [1385, 527] on button "Search Rates" at bounding box center [1374, 535] width 98 height 29
type input "Cortenova to SAJED / [DATE]"
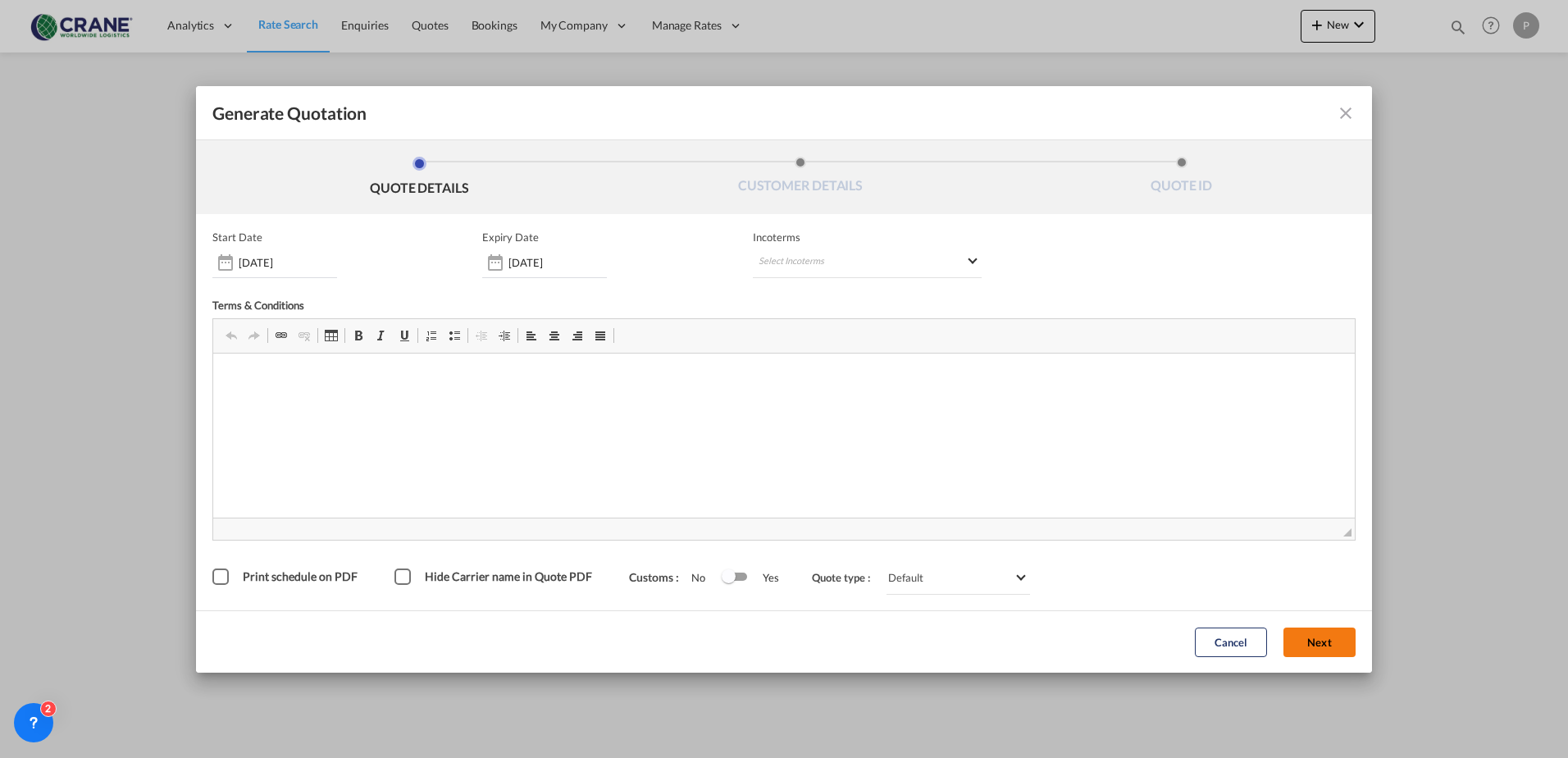
click at [1309, 635] on button "Next" at bounding box center [1320, 642] width 72 height 29
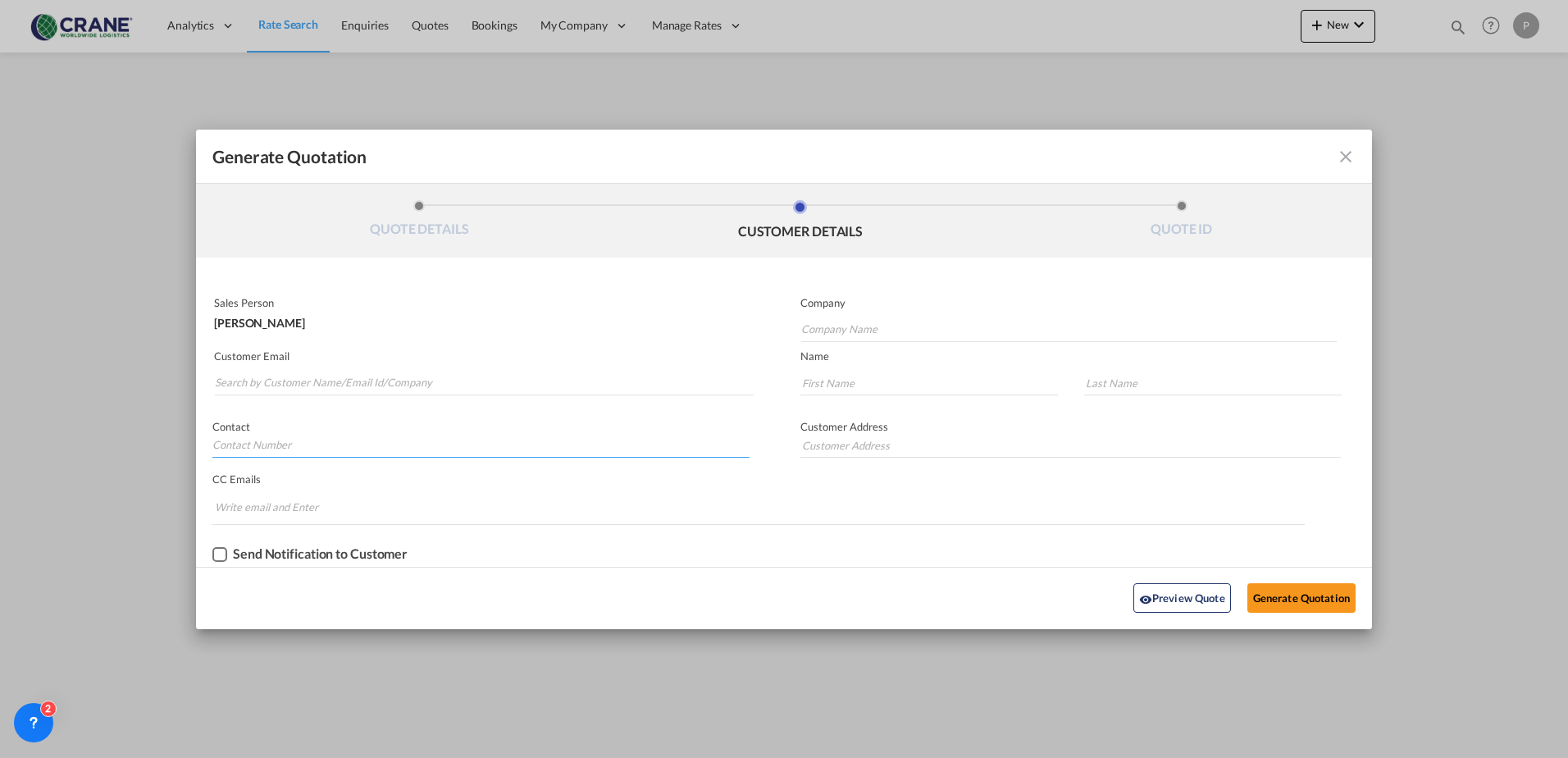
click at [299, 449] on input "Generate QuotationQUOTE ..." at bounding box center [482, 446] width 537 height 25
type input "342776862"
type input "[PERSON_NAME]"
type input "Camalich"
type input "[STREET_ADDRESS] - scala b sesto piano"
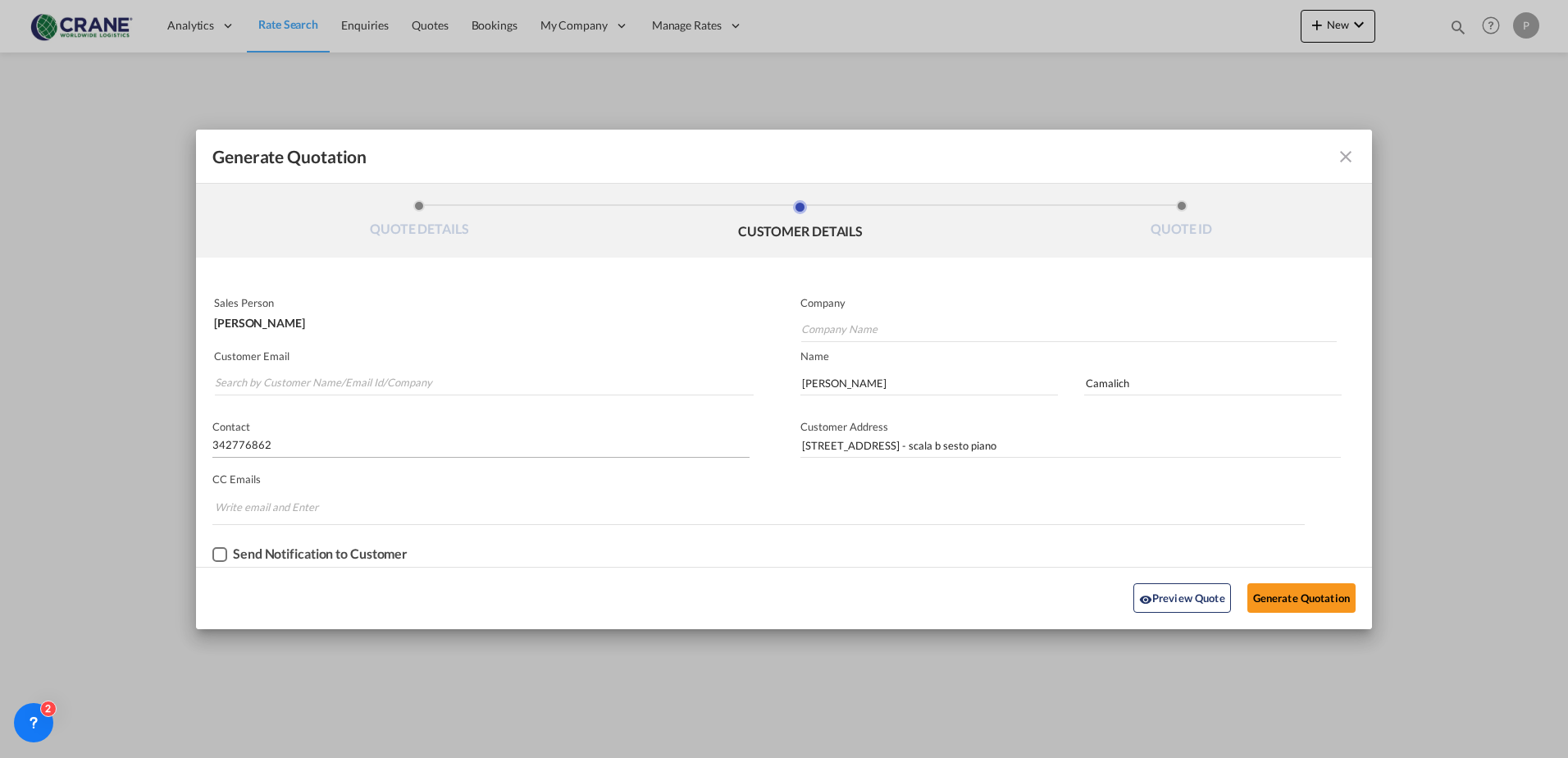
type input "[PERSON_NAME][EMAIL_ADDRESS][DOMAIN_NAME]"
click at [1268, 598] on button "Generate Quotation" at bounding box center [1302, 597] width 108 height 29
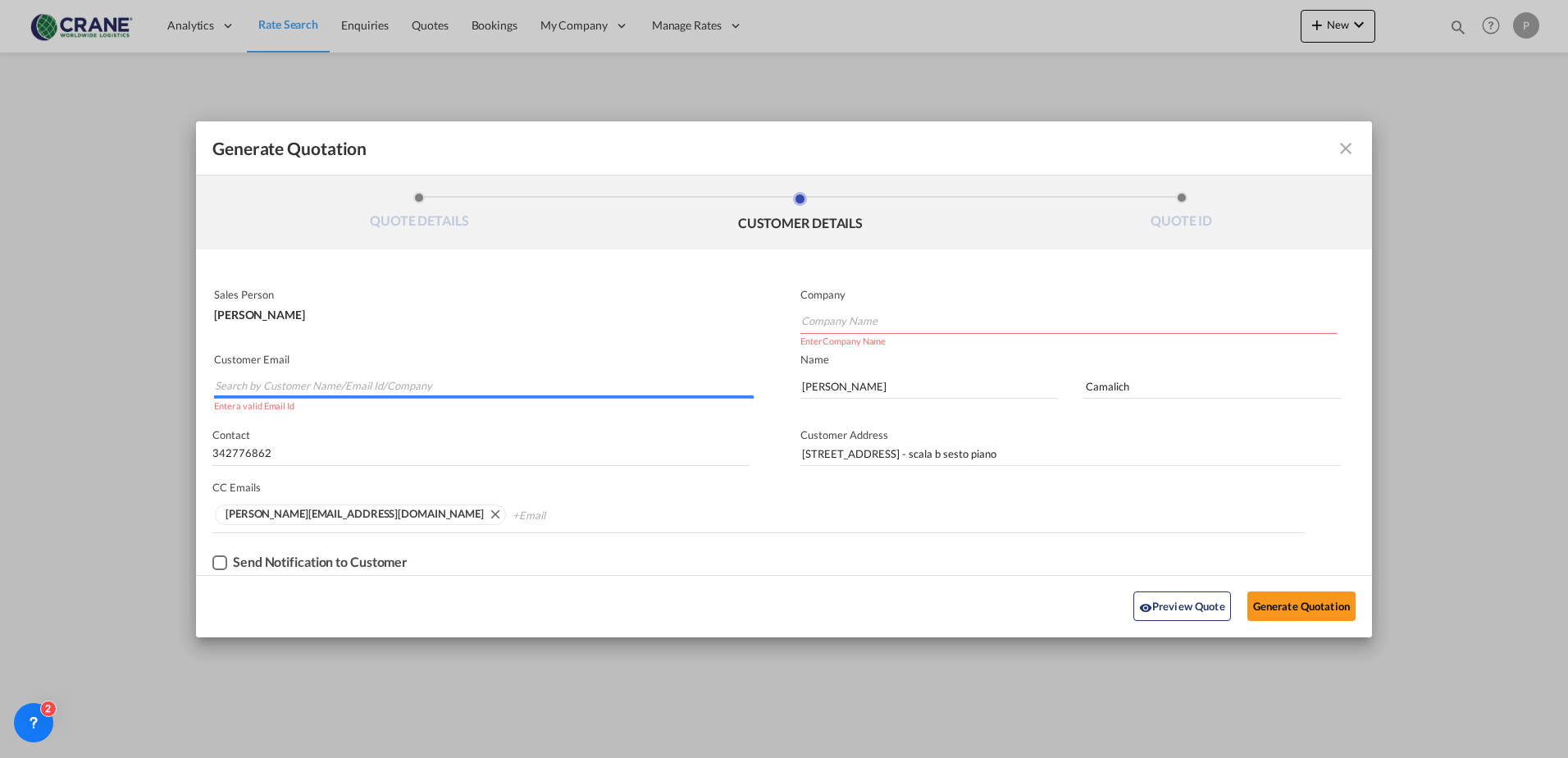
click at [363, 381] on input "Search by Customer Name/Email Id/Company" at bounding box center [484, 386] width 539 height 25
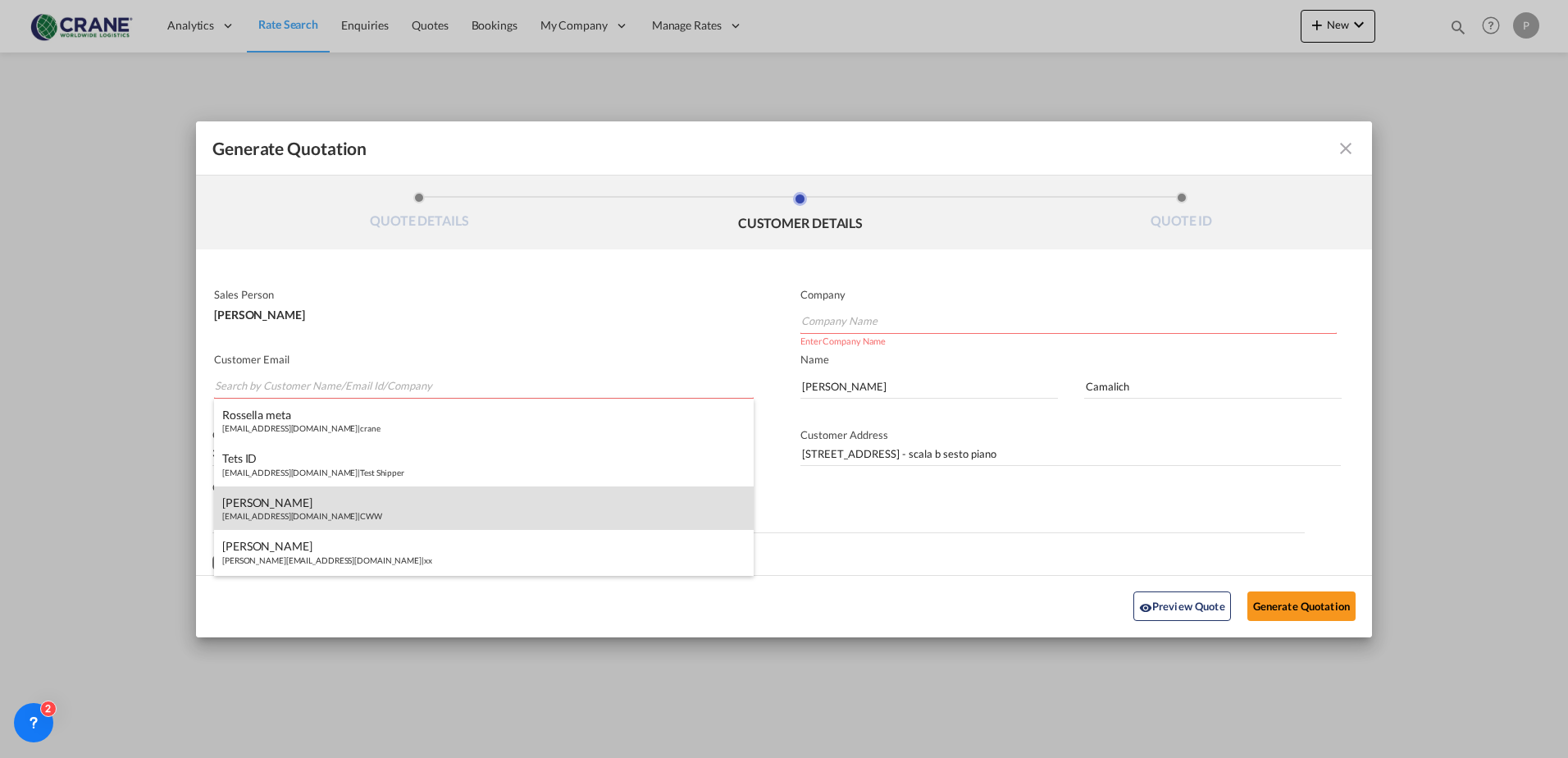
click at [327, 524] on div "[PERSON_NAME] [EMAIL_ADDRESS][DOMAIN_NAME] | CWW" at bounding box center [484, 508] width 539 height 44
type input "CWW"
type input "[EMAIL_ADDRESS][DOMAIN_NAME]"
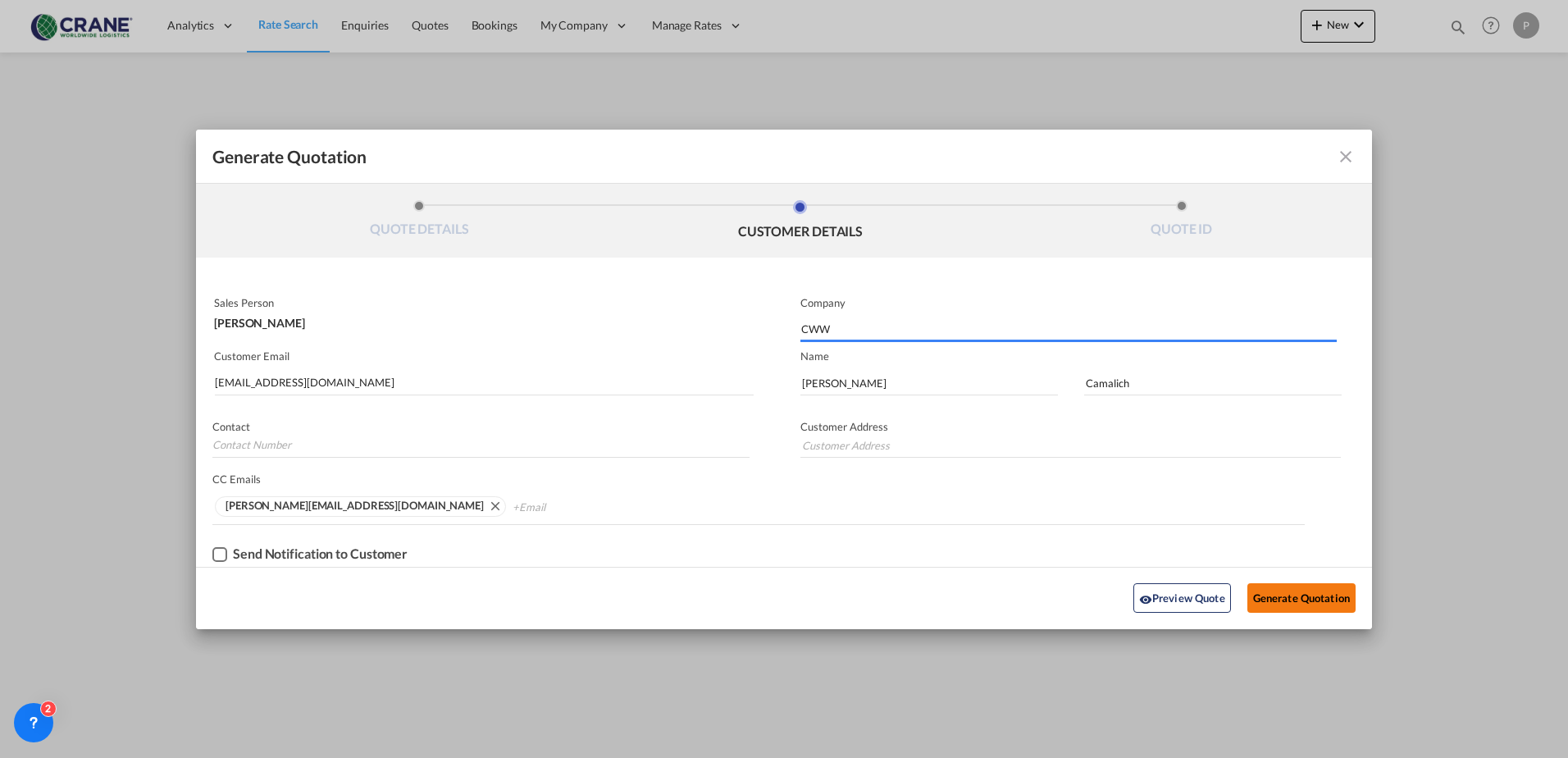
click at [1285, 598] on button "Generate Quotation" at bounding box center [1302, 597] width 108 height 29
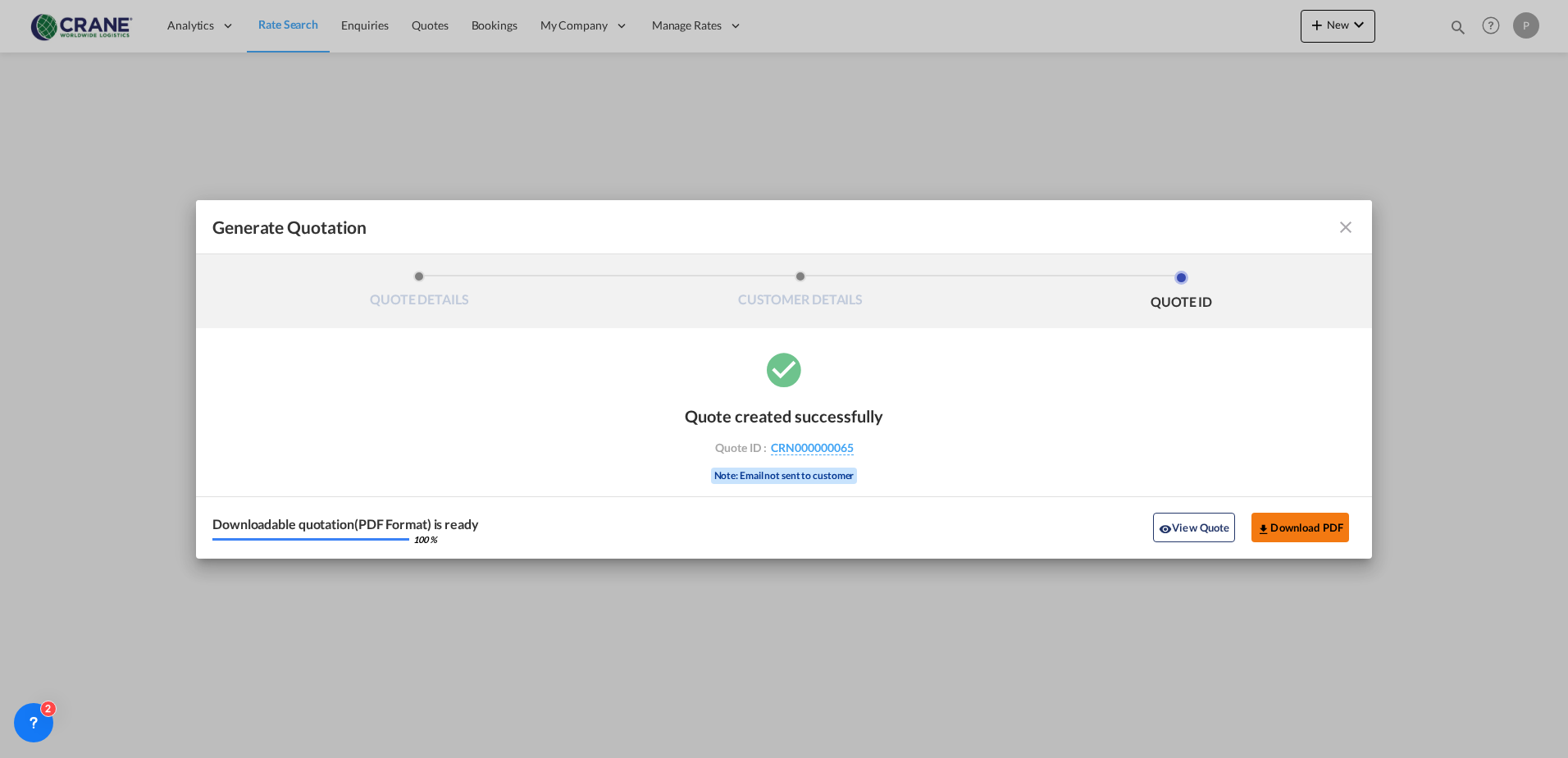
click at [1266, 520] on button "Download PDF" at bounding box center [1300, 527] width 97 height 29
